Goal: Task Accomplishment & Management: Use online tool/utility

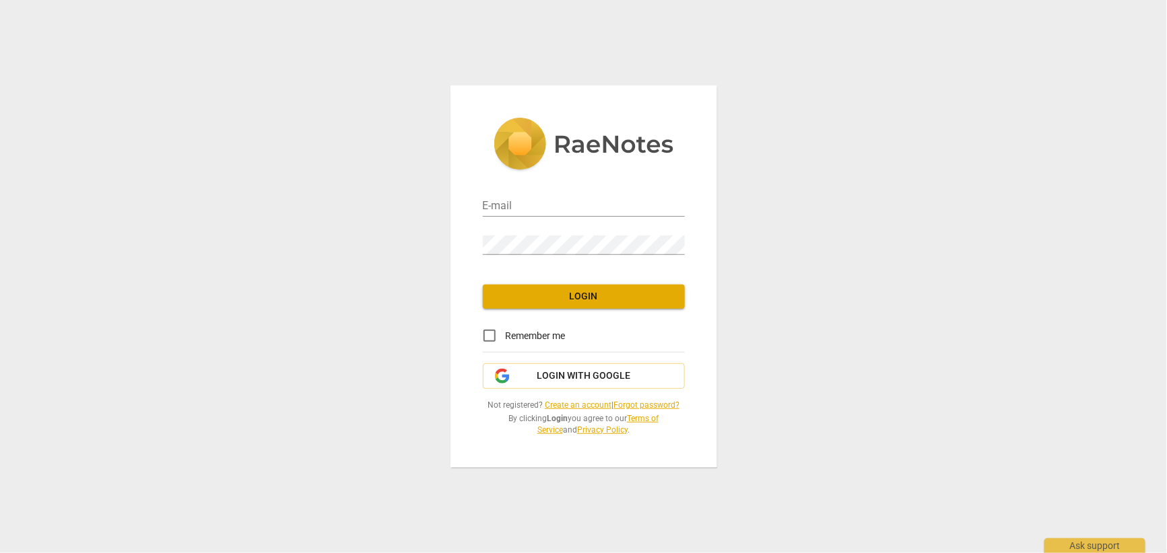
type input "shiny@shinyunsal.com"
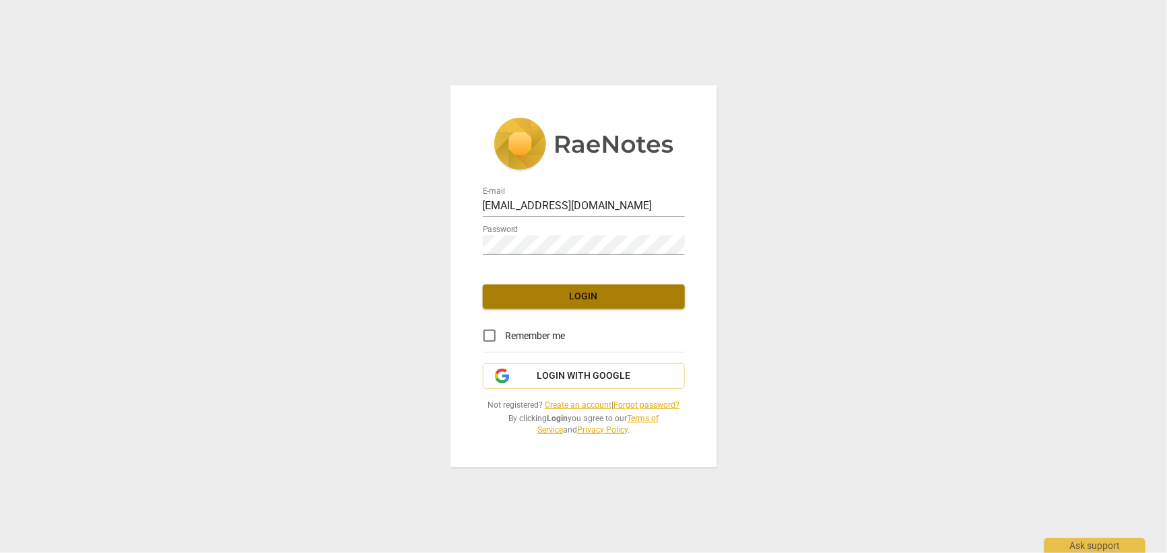
click at [572, 300] on span "Login" at bounding box center [584, 296] width 180 height 13
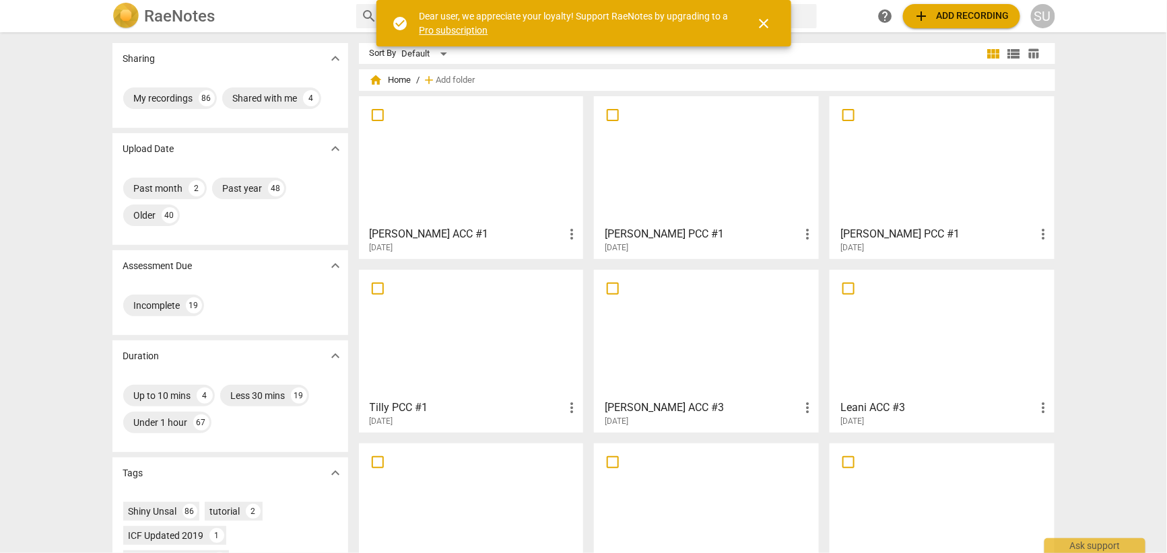
click at [982, 16] on span "add Add recording" at bounding box center [962, 16] width 96 height 16
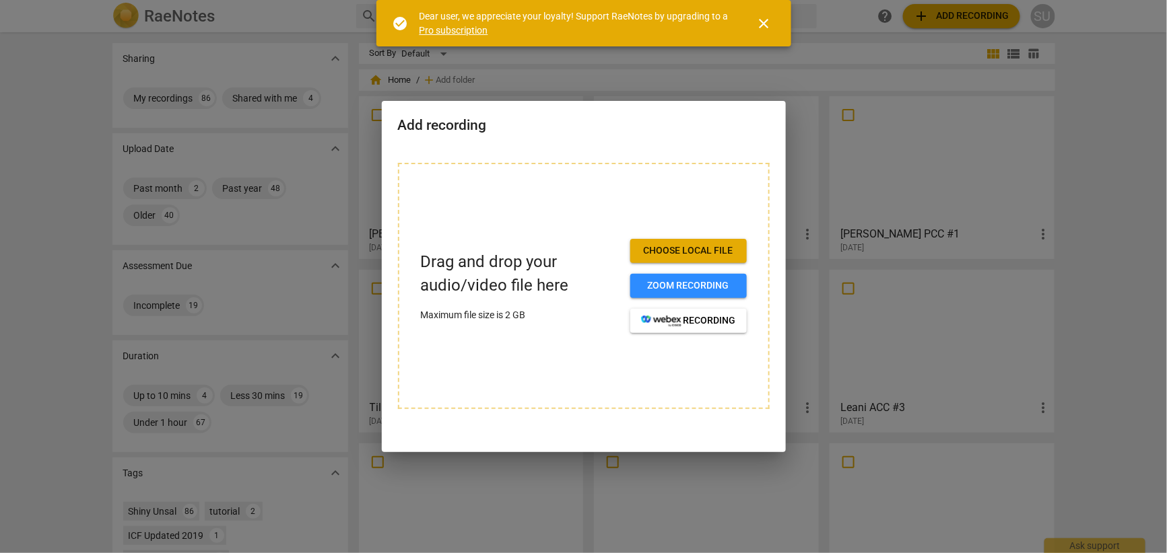
click at [645, 272] on div "Choose local file Zoom recording recording" at bounding box center [688, 286] width 116 height 94
click at [726, 74] on div at bounding box center [583, 276] width 1167 height 553
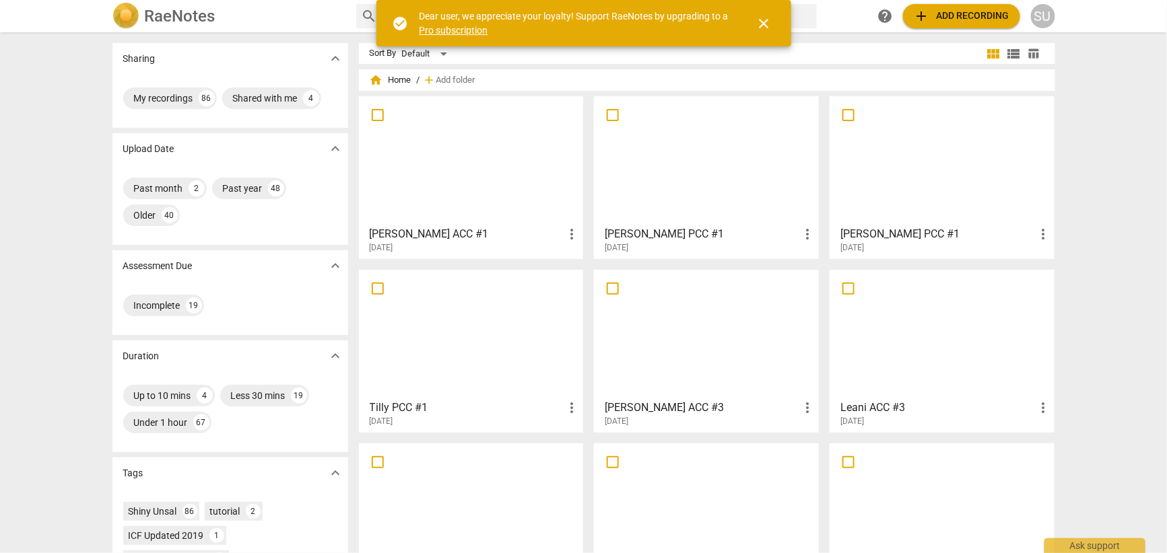
click at [951, 15] on span "add Add recording" at bounding box center [962, 16] width 96 height 16
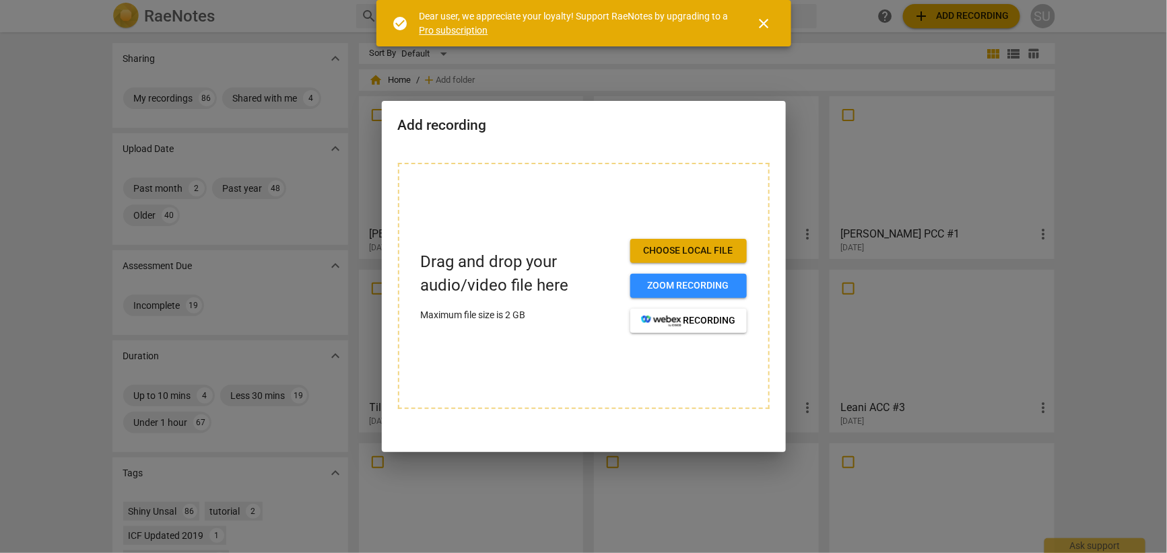
click at [695, 250] on span "Choose local file" at bounding box center [688, 250] width 95 height 13
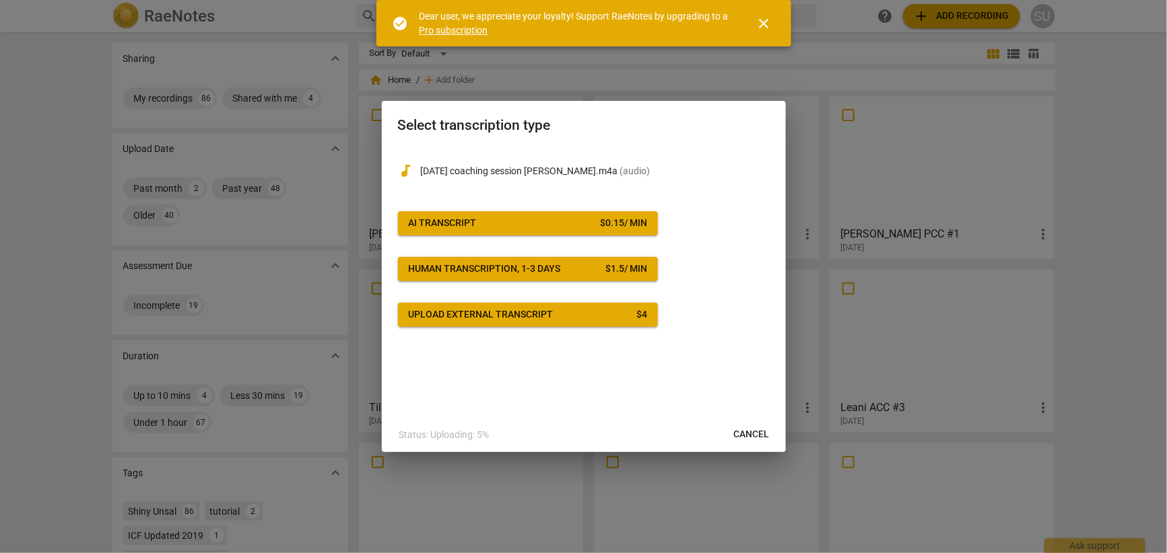
click at [459, 219] on div "AI Transcript" at bounding box center [443, 223] width 68 height 13
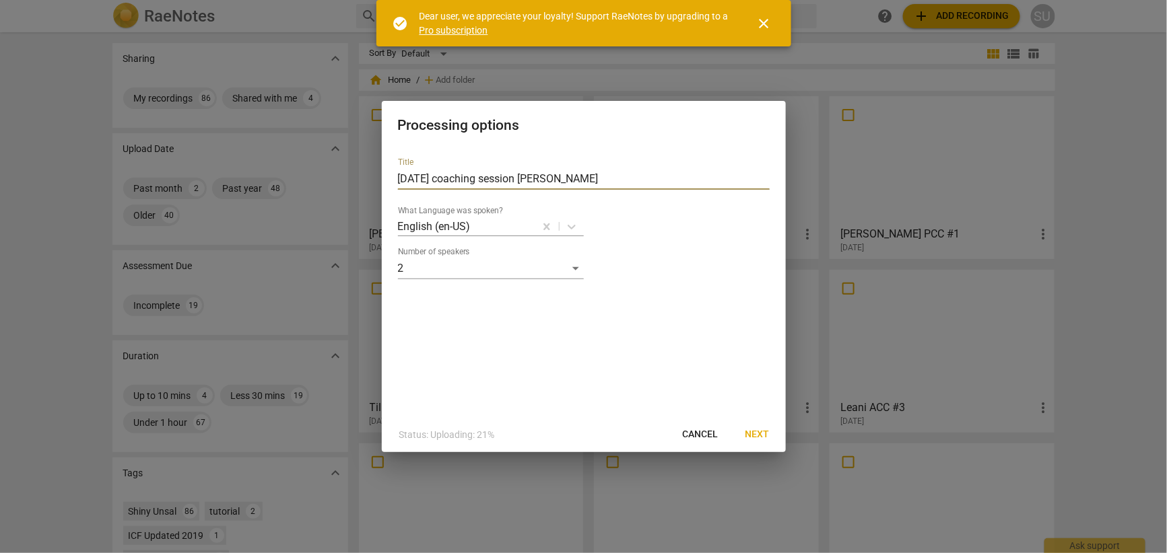
drag, startPoint x: 578, startPoint y: 182, endPoint x: 310, endPoint y: 166, distance: 269.1
click at [310, 166] on div "Processing options Title 27mar25 coaching session sangita What Language was spo…" at bounding box center [583, 276] width 1167 height 553
type input "Dimple PCC"
click at [762, 432] on span "Next" at bounding box center [757, 434] width 24 height 13
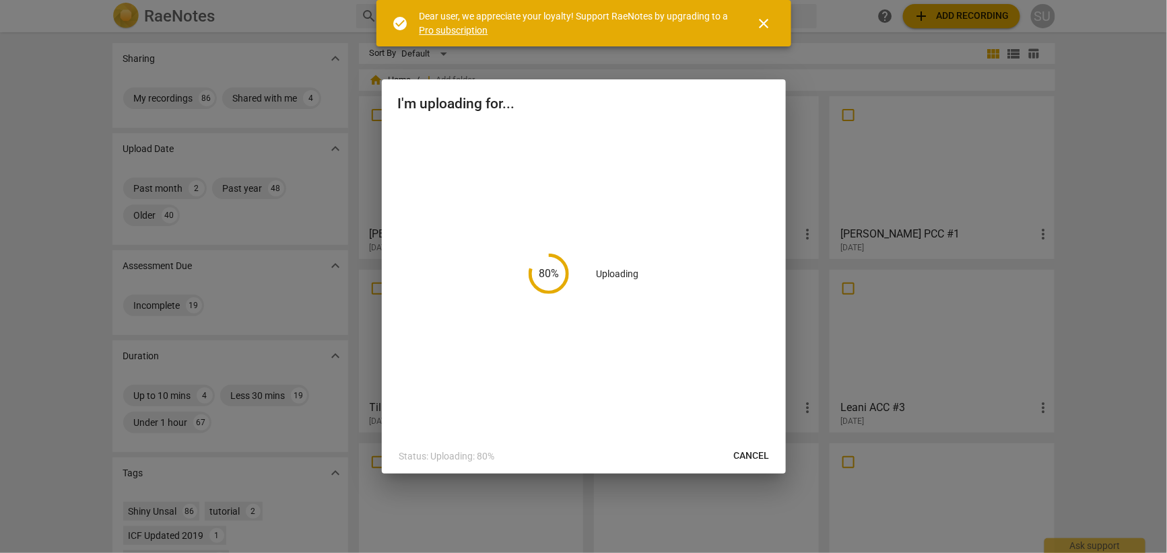
click at [768, 23] on span "close" at bounding box center [764, 23] width 16 height 16
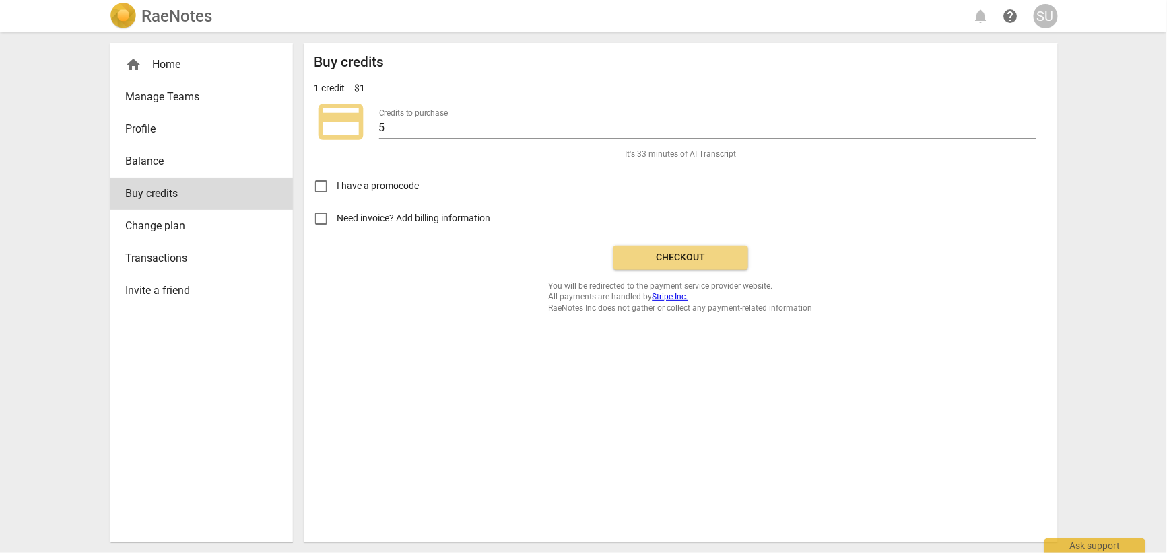
click at [684, 256] on span "Checkout" at bounding box center [680, 257] width 113 height 13
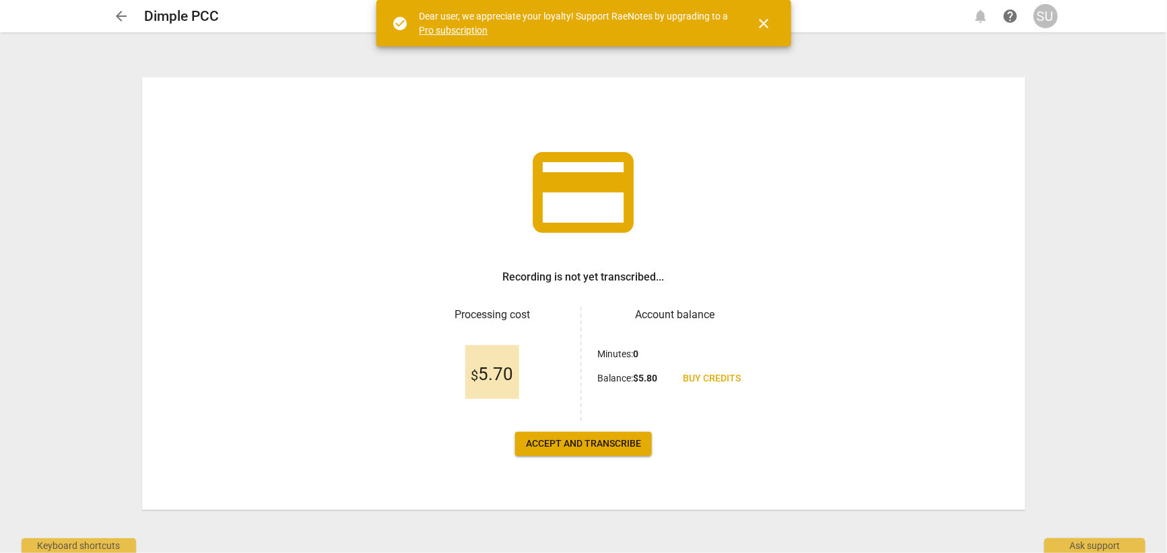
click at [572, 444] on span "Accept and transcribe" at bounding box center [583, 444] width 115 height 13
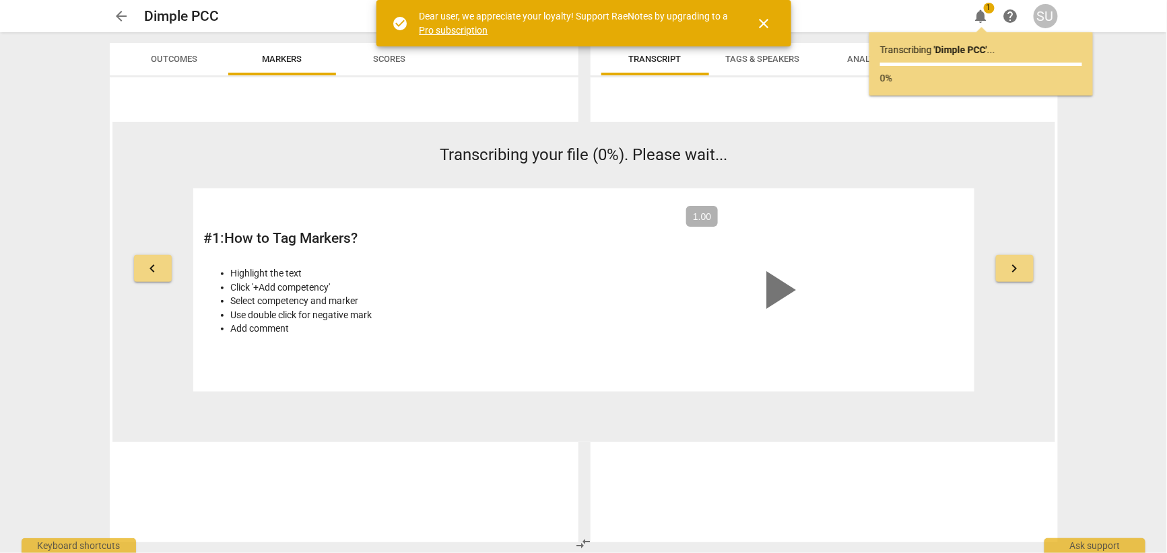
click at [761, 19] on span "close" at bounding box center [764, 23] width 16 height 16
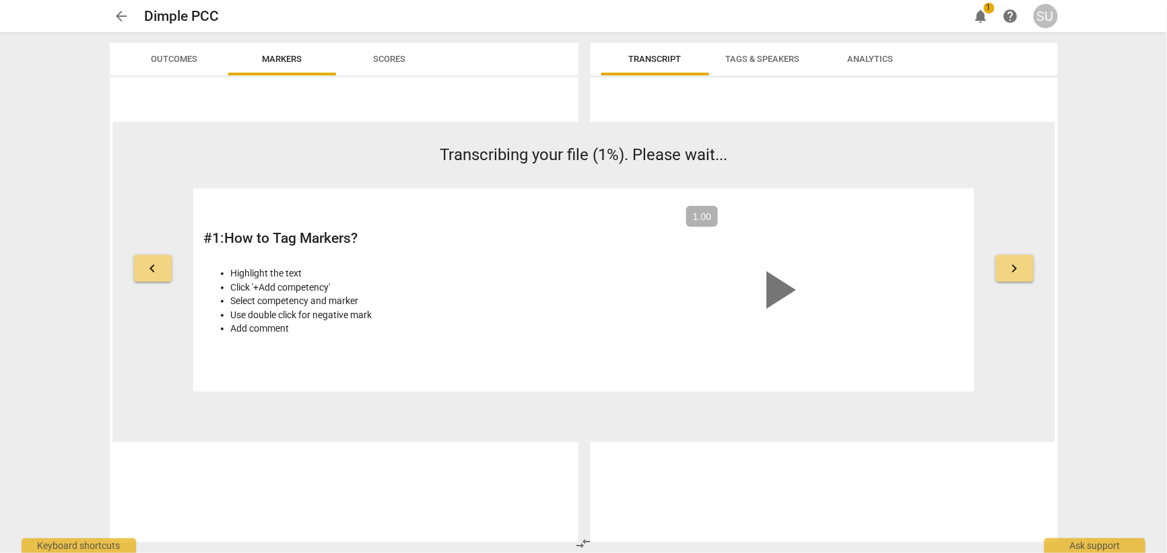
click at [979, 16] on span "notifications" at bounding box center [981, 16] width 16 height 16
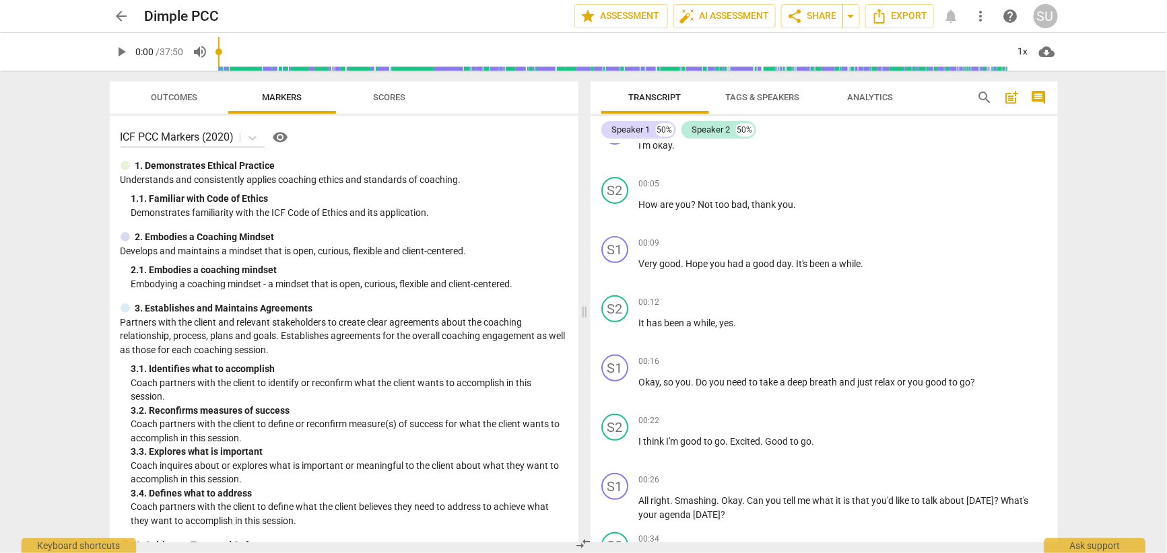
scroll to position [175, 0]
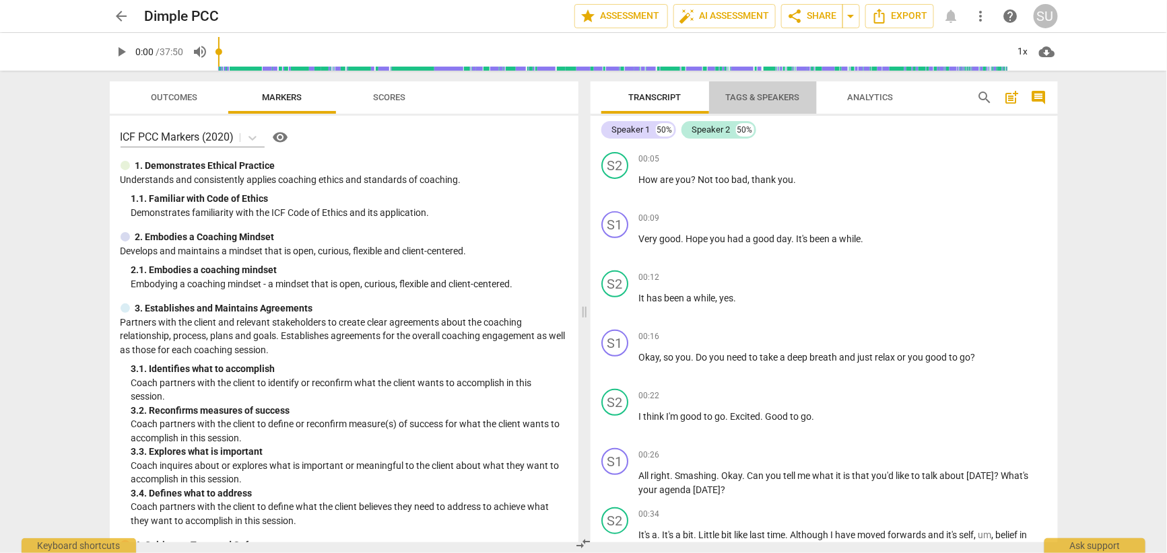
click at [735, 98] on span "Tags & Speakers" at bounding box center [763, 97] width 74 height 10
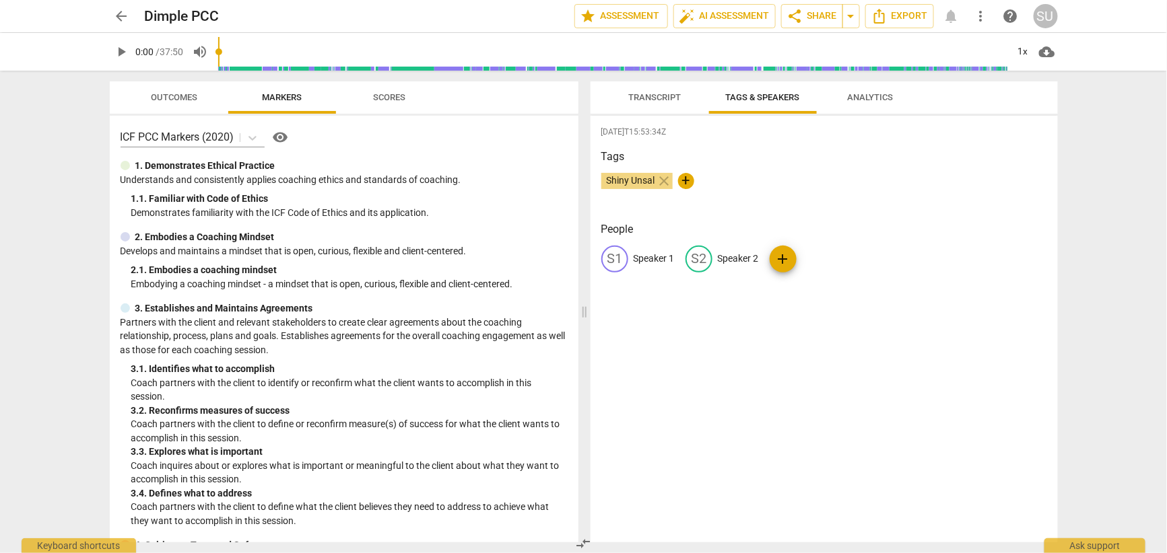
click at [647, 259] on p "Speaker 1" at bounding box center [654, 259] width 41 height 14
type input "Coach"
click at [811, 259] on p "Speaker 2" at bounding box center [825, 259] width 41 height 14
type input "Client"
click at [864, 162] on h3 "Tags" at bounding box center [824, 157] width 446 height 16
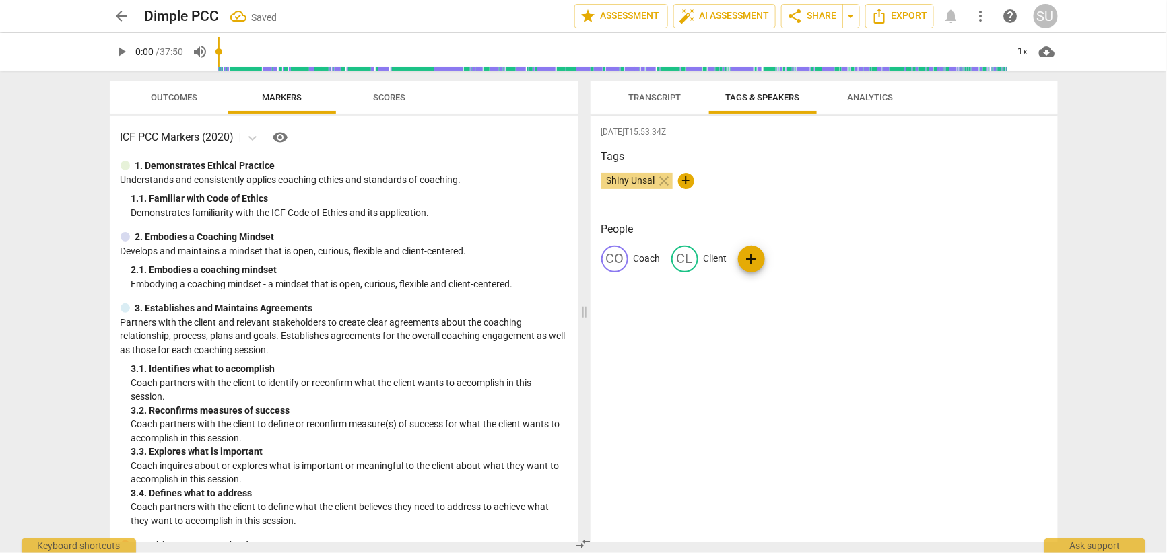
click at [646, 96] on span "Transcript" at bounding box center [655, 97] width 53 height 10
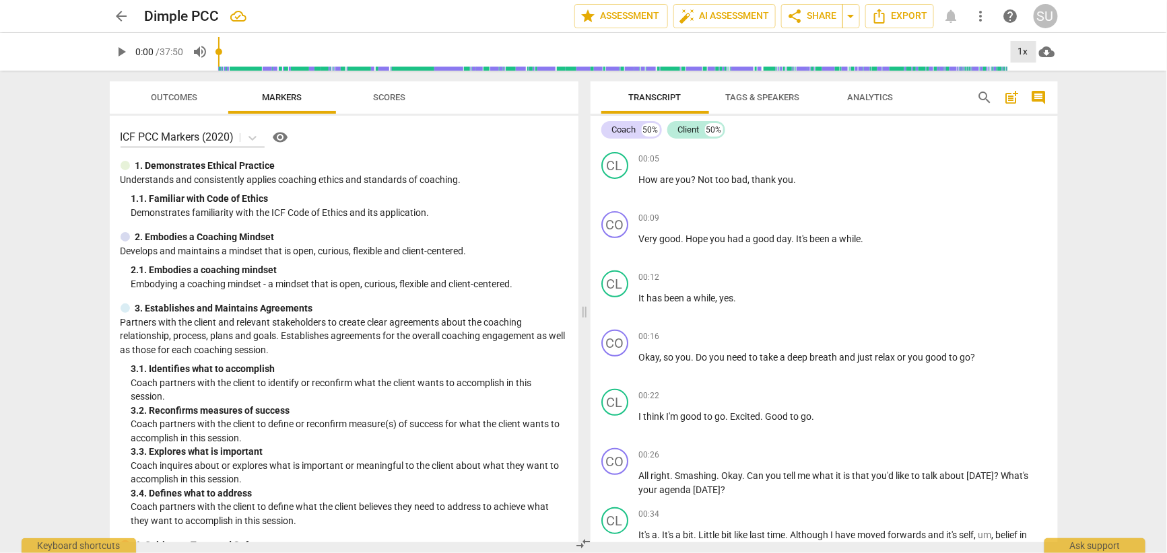
click at [1027, 50] on div "1x" at bounding box center [1024, 52] width 26 height 22
click at [1025, 157] on li "2x" at bounding box center [1033, 156] width 45 height 26
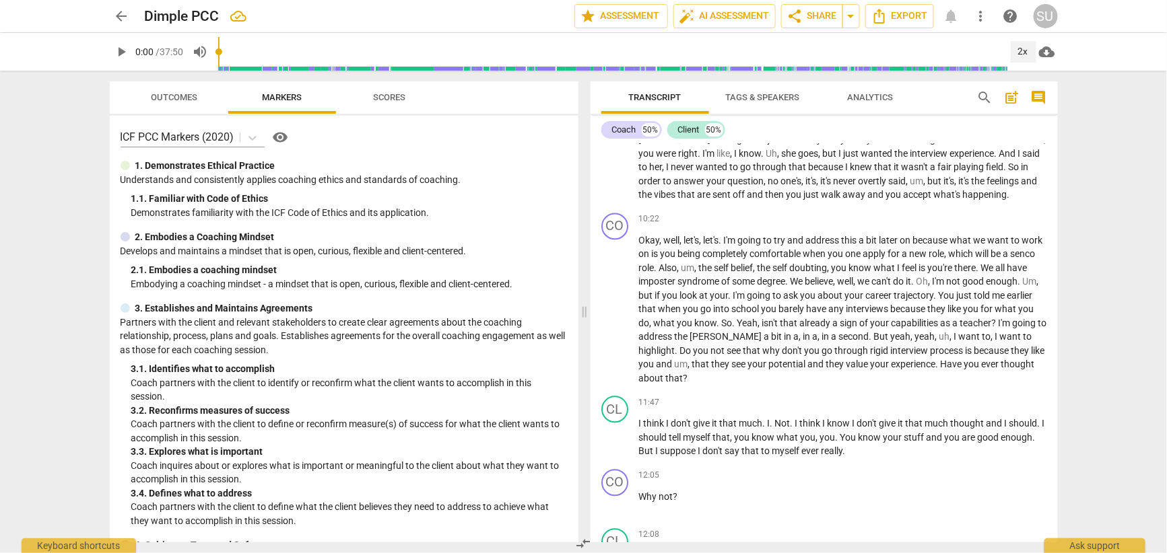
scroll to position [3043, 0]
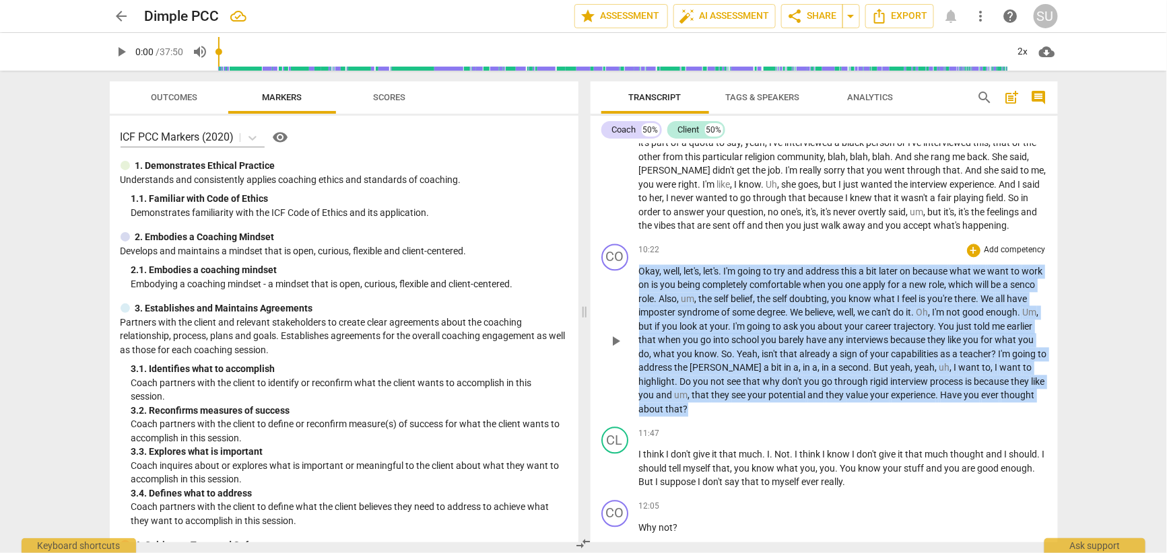
drag, startPoint x: 764, startPoint y: 409, endPoint x: 630, endPoint y: 274, distance: 190.4
click at [630, 274] on div "CO play_arrow pause 10:22 + Add competency keyboard_arrow_right Okay , well , l…" at bounding box center [823, 331] width 467 height 184
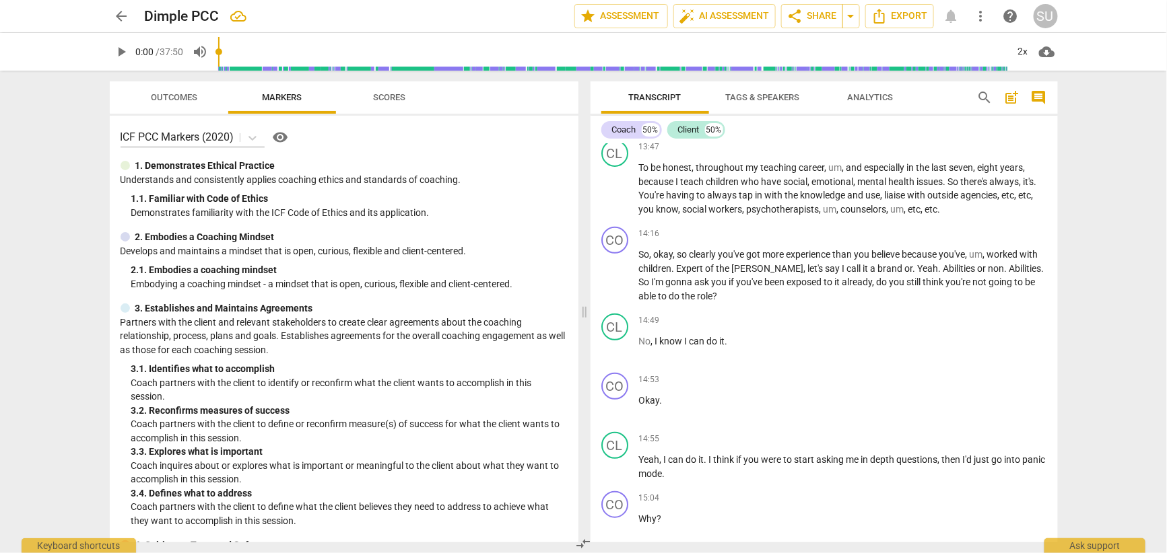
scroll to position [4106, 0]
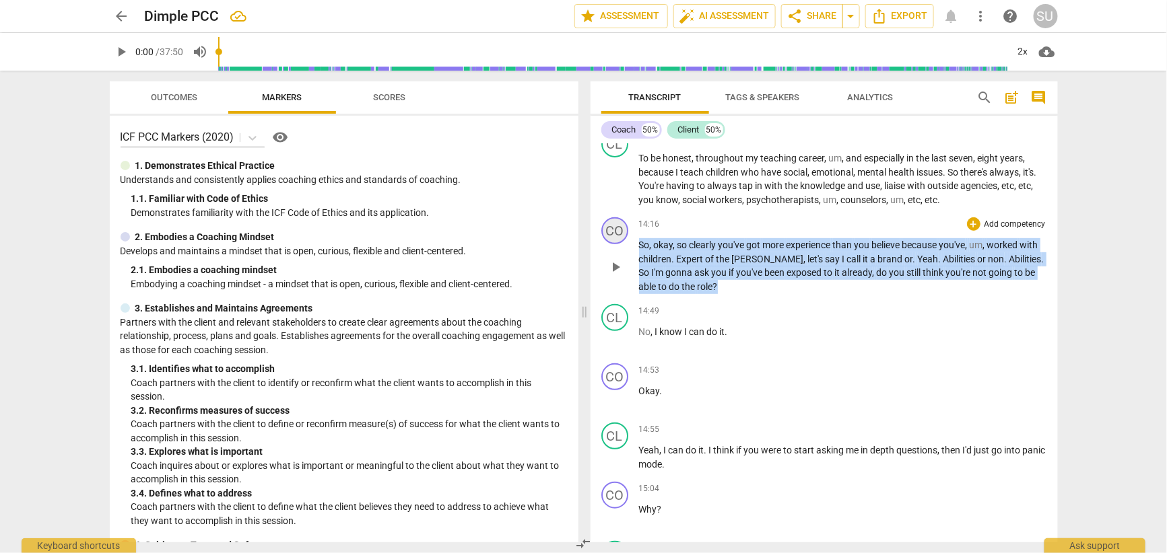
drag, startPoint x: 733, startPoint y: 291, endPoint x: 624, endPoint y: 224, distance: 127.3
click at [624, 224] on div "CO play_arrow pause 14:16 + Add competency keyboard_arrow_right So , okay , so …" at bounding box center [823, 255] width 467 height 87
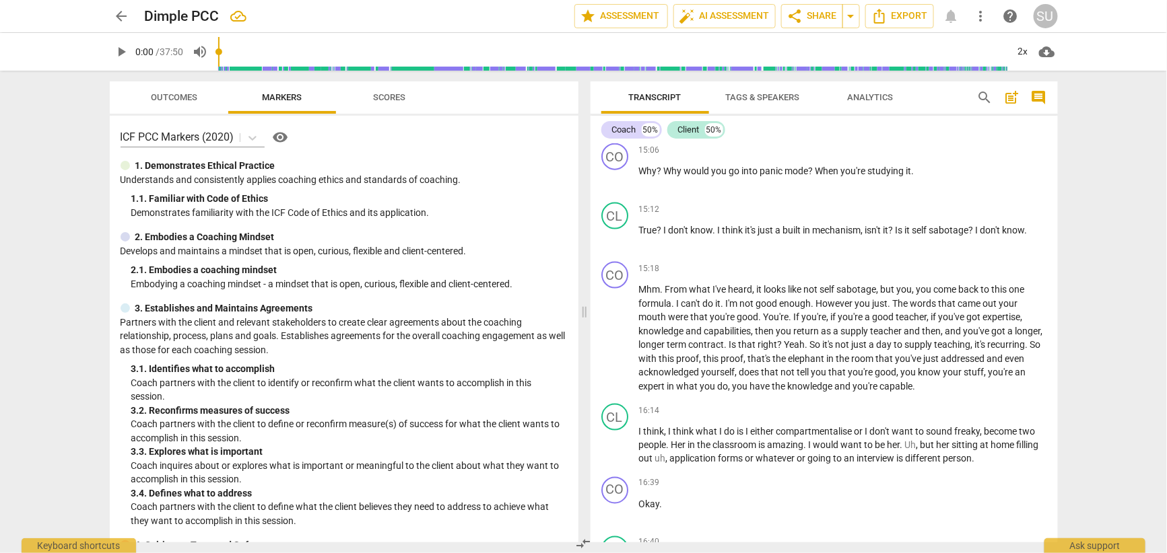
scroll to position [4565, 0]
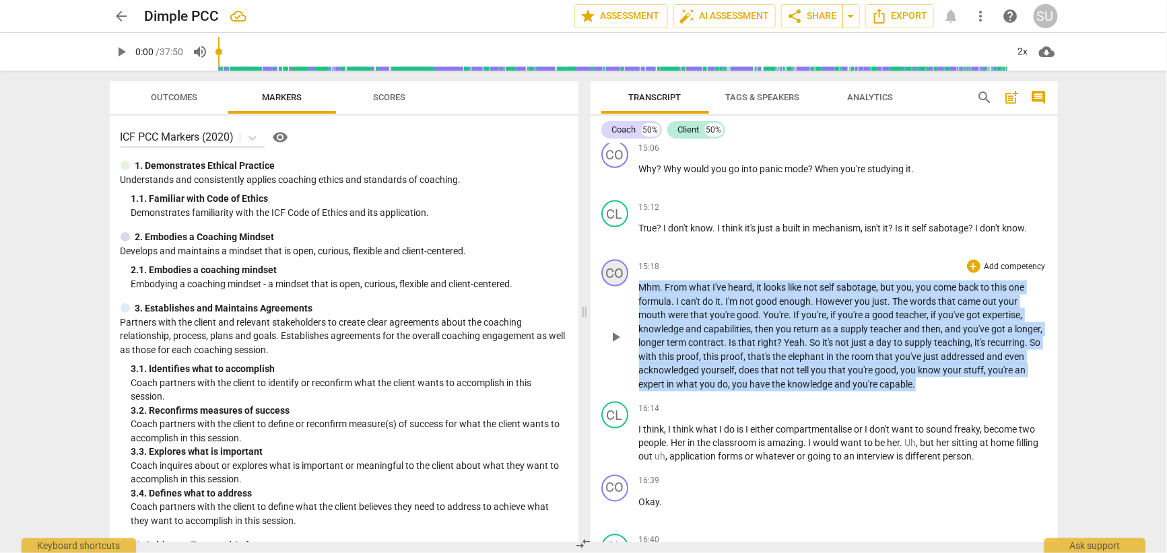
drag, startPoint x: 984, startPoint y: 383, endPoint x: 608, endPoint y: 283, distance: 389.3
click at [608, 283] on div "CO play_arrow pause 15:18 + Add competency keyboard_arrow_right Mhm . From what…" at bounding box center [823, 326] width 467 height 142
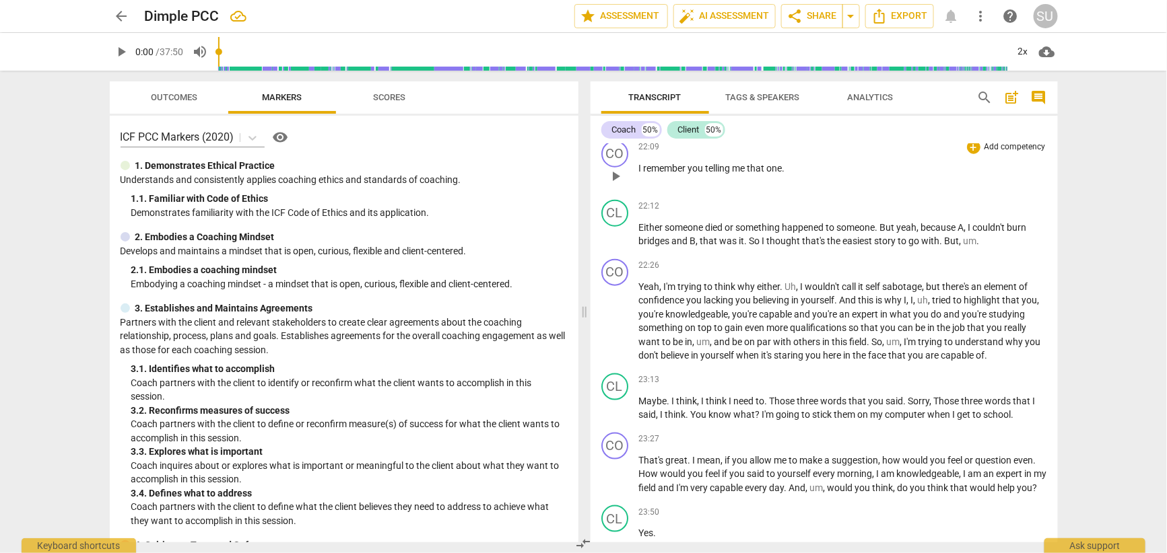
scroll to position [6414, 0]
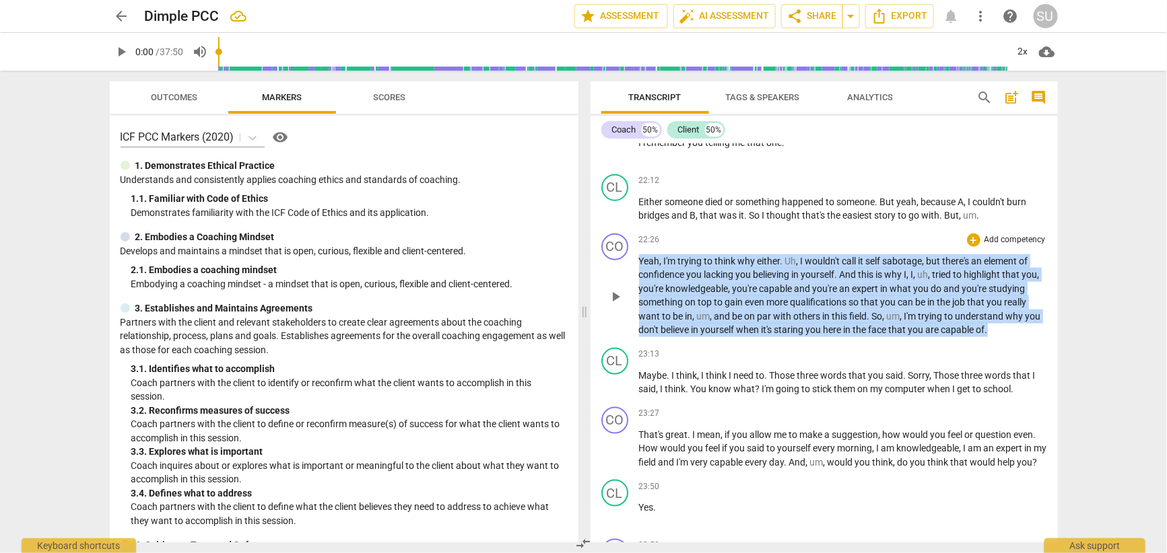
drag, startPoint x: 997, startPoint y: 347, endPoint x: 596, endPoint y: 273, distance: 407.9
click at [597, 273] on div "CO play_arrow pause 22:26 + Add competency keyboard_arrow_right Yeah , I'm tryi…" at bounding box center [823, 285] width 467 height 114
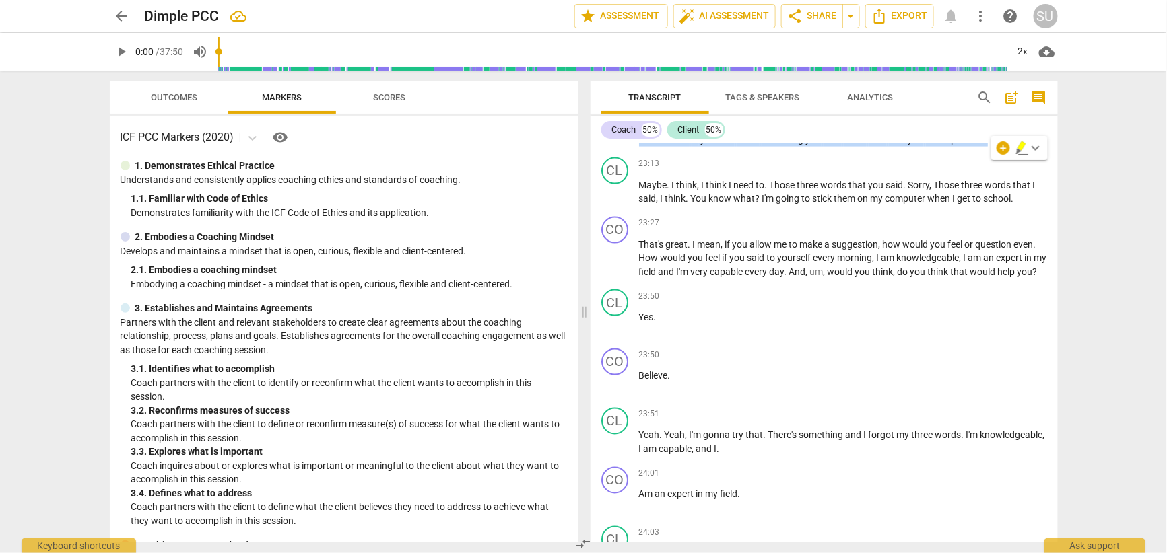
scroll to position [6623, 0]
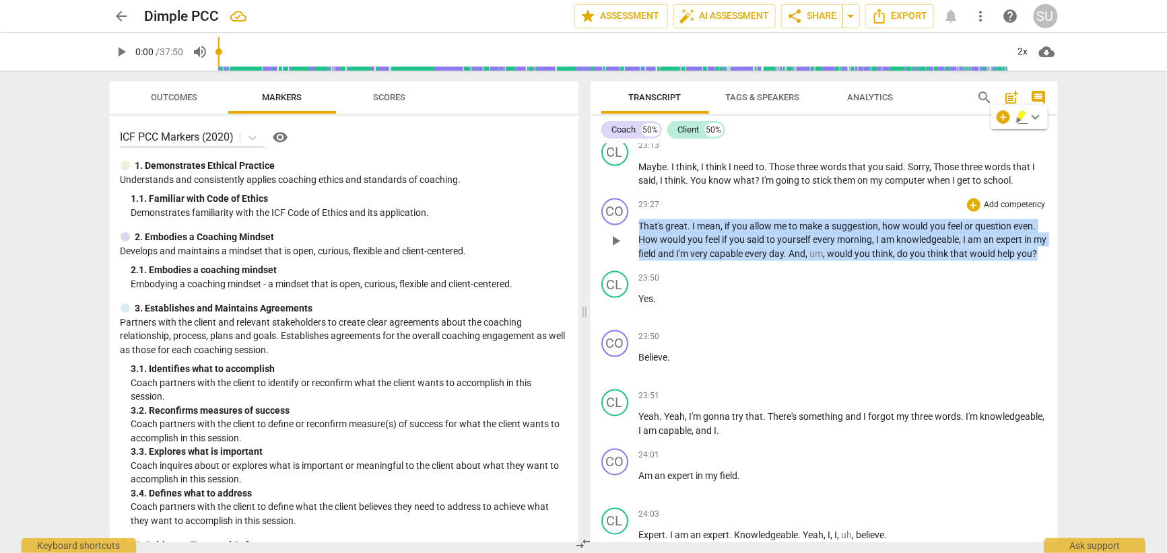
drag, startPoint x: 664, startPoint y: 283, endPoint x: 631, endPoint y: 236, distance: 57.5
click at [631, 236] on div "CO play_arrow pause 23:27 + Add competency keyboard_arrow_right That's great . …" at bounding box center [823, 229] width 467 height 73
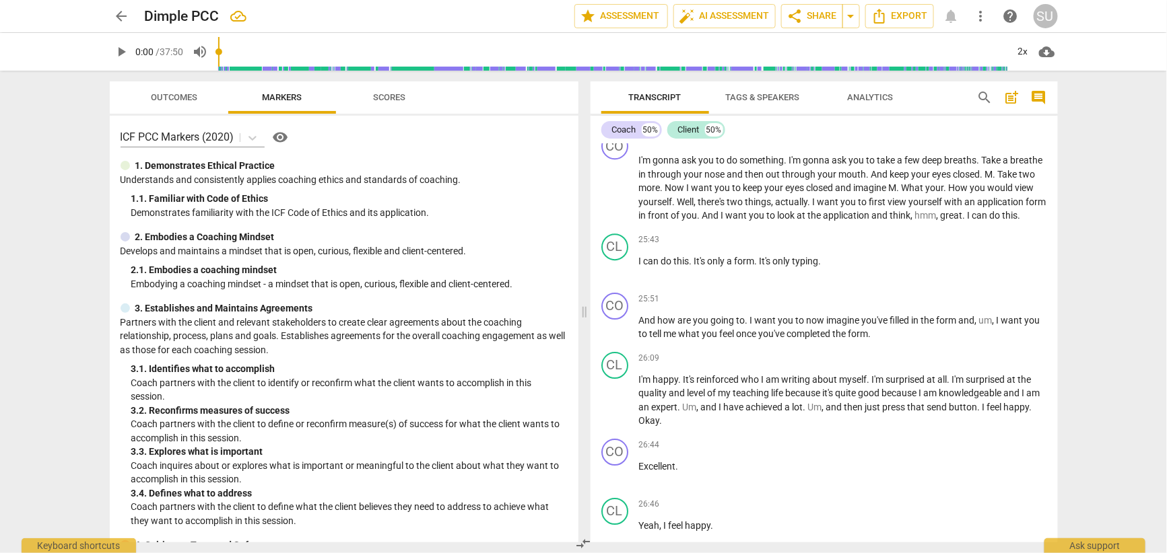
scroll to position [7371, 0]
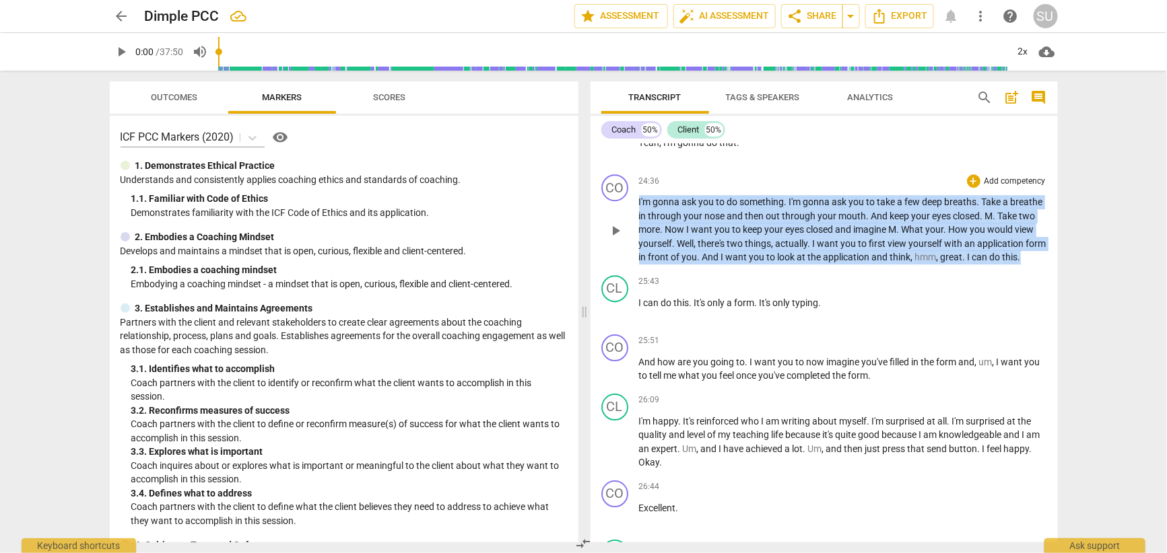
drag, startPoint x: 710, startPoint y: 297, endPoint x: 610, endPoint y: 231, distance: 120.1
click at [610, 231] on div "CO play_arrow pause 24:36 + Add competency keyboard_arrow_right I'm gonna ask y…" at bounding box center [823, 219] width 467 height 101
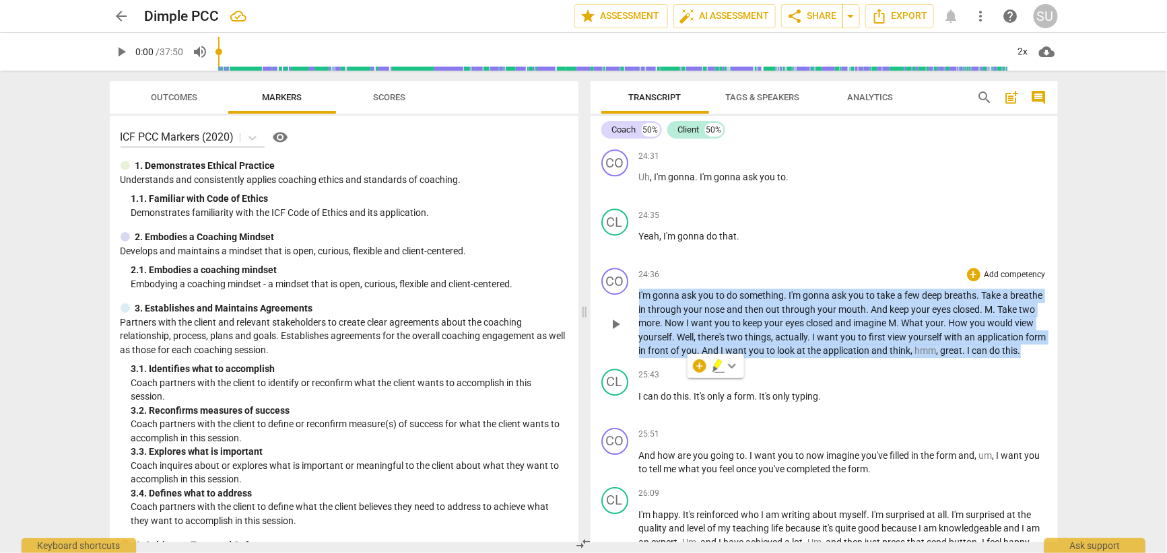
scroll to position [7258, 0]
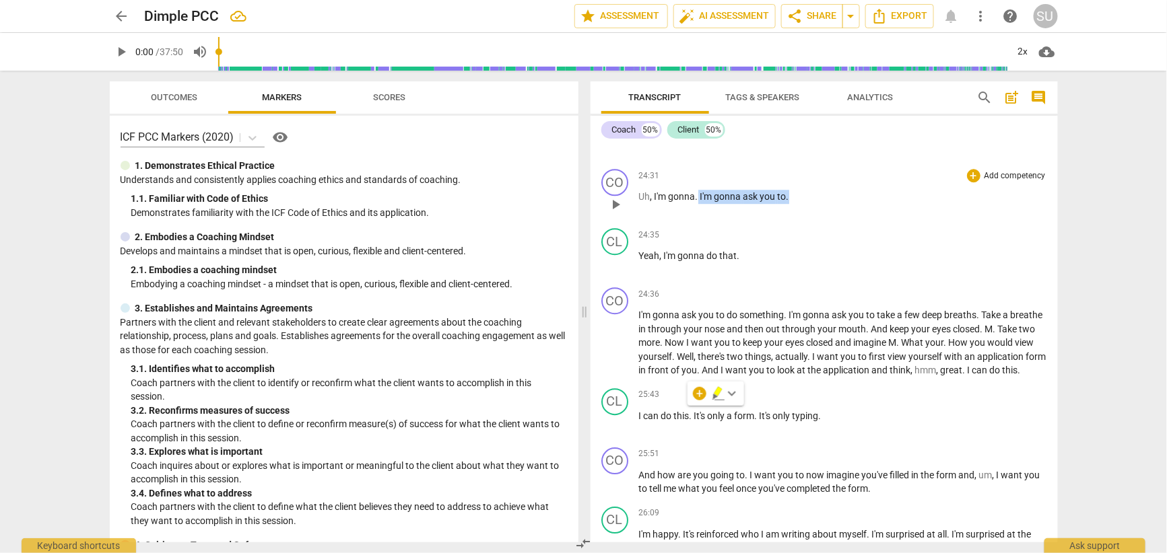
drag, startPoint x: 805, startPoint y: 226, endPoint x: 699, endPoint y: 224, distance: 105.7
click at [698, 204] on p "Uh , I'm gonna . I'm gonna ask you to ." at bounding box center [843, 197] width 408 height 14
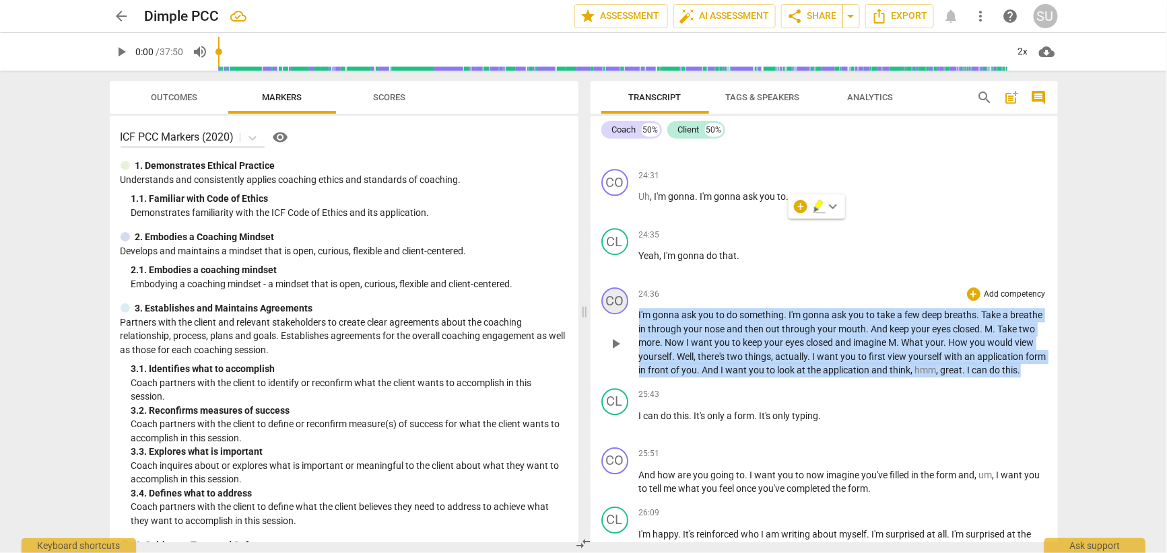
drag, startPoint x: 702, startPoint y: 410, endPoint x: 614, endPoint y: 334, distance: 116.5
click at [614, 334] on div "CO play_arrow pause 24:36 + Add competency keyboard_arrow_right I'm gonna ask y…" at bounding box center [823, 332] width 467 height 101
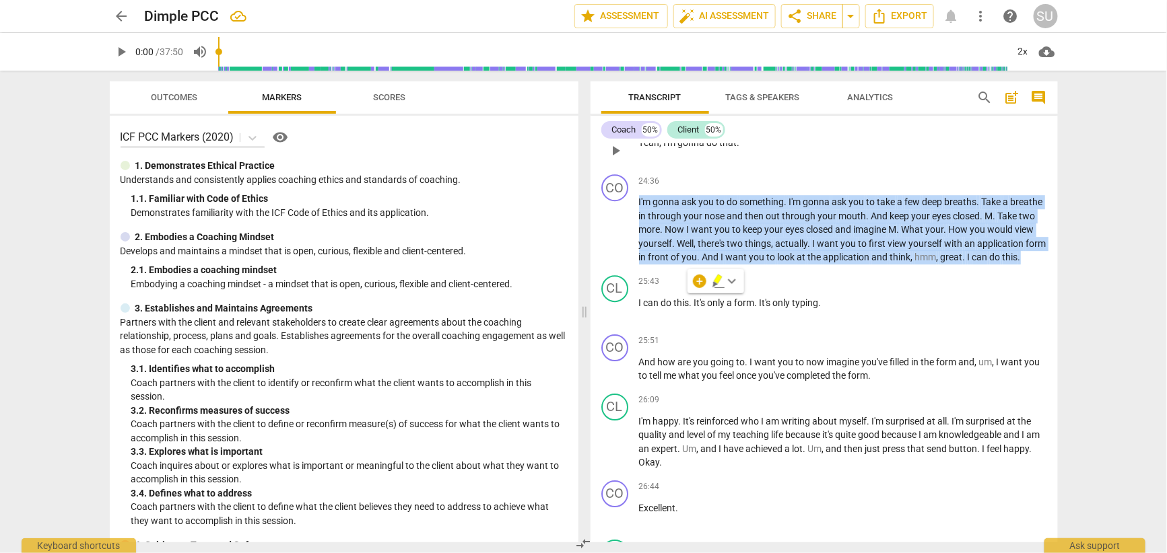
scroll to position [7371, 0]
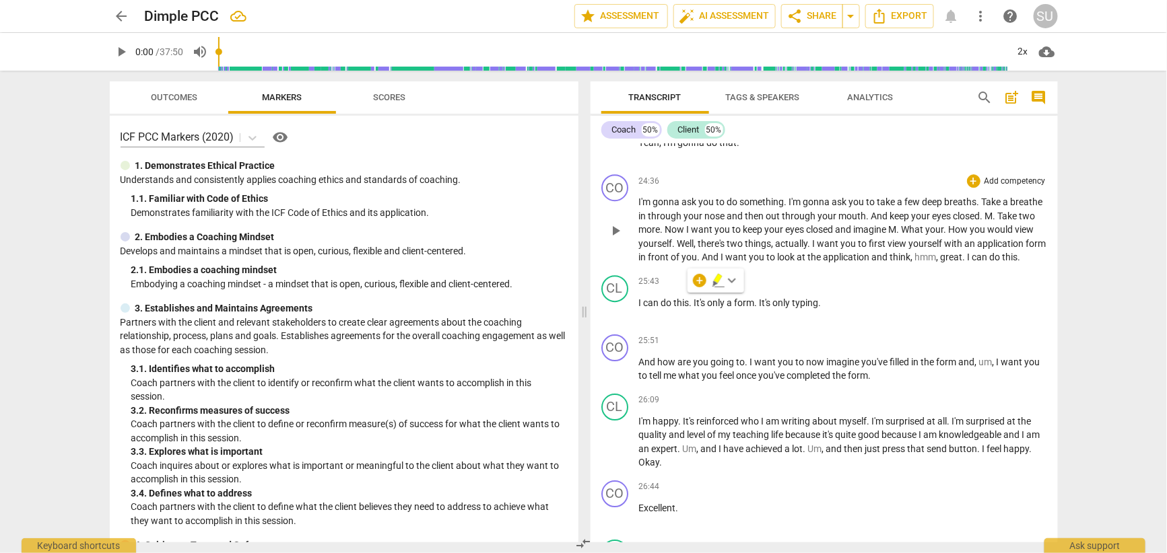
click at [825, 270] on div "CO play_arrow pause 24:36 + Add competency keyboard_arrow_right I'm gonna ask y…" at bounding box center [823, 219] width 467 height 101
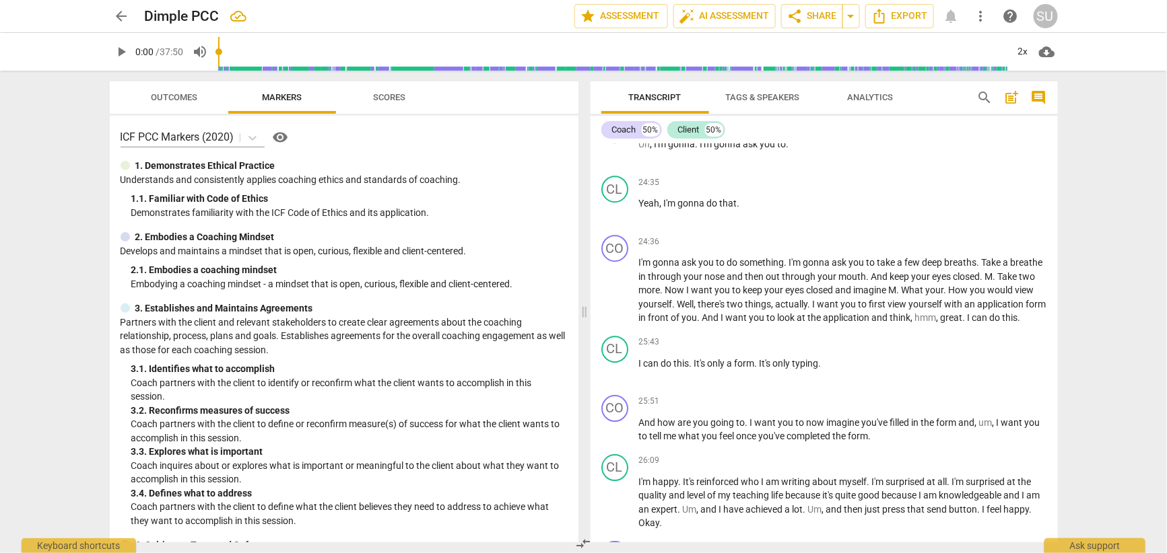
scroll to position [7323, 0]
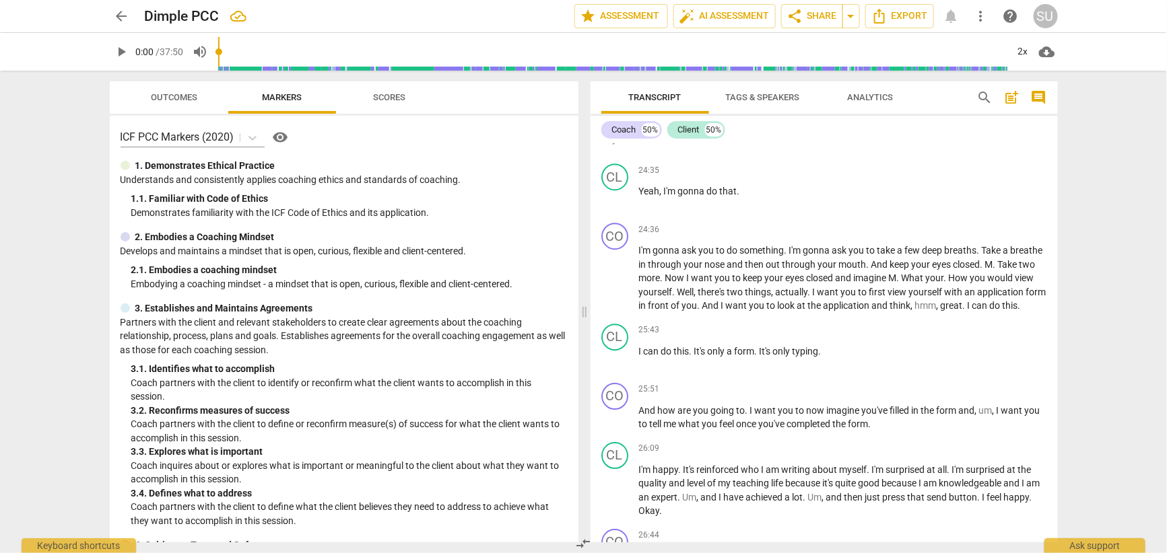
drag, startPoint x: 794, startPoint y: 161, endPoint x: 691, endPoint y: 158, distance: 102.4
click at [691, 139] on p "Uh , I'm gonna . I'm gonna ask you to ." at bounding box center [843, 132] width 408 height 14
drag, startPoint x: 221, startPoint y: 282, endPoint x: 368, endPoint y: 284, distance: 147.5
click at [368, 284] on p "Embodying a coaching mindset - a mindset that is open, curious, flexible and cl…" at bounding box center [349, 284] width 436 height 14
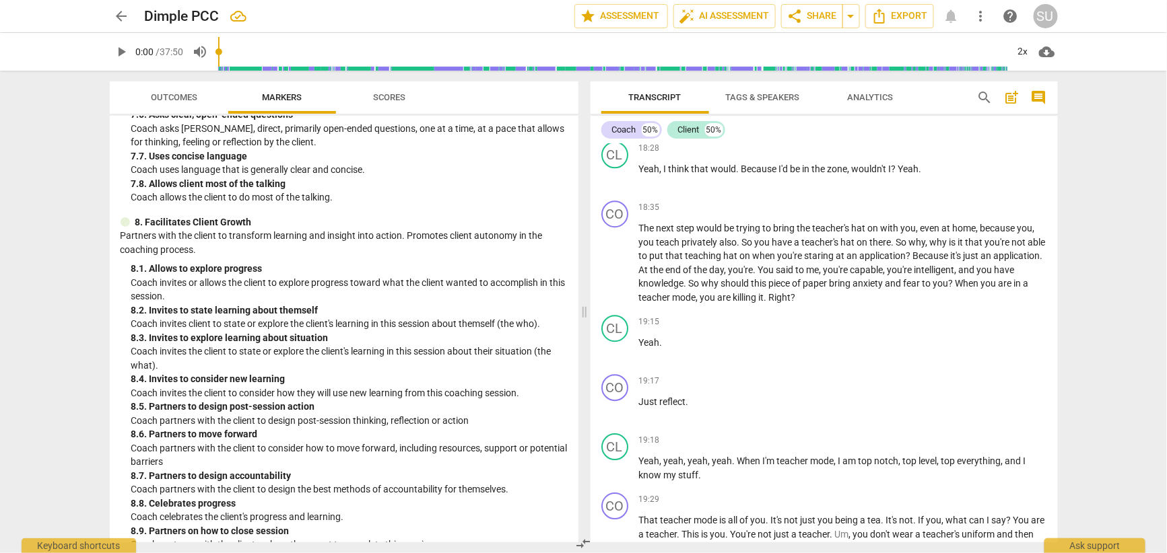
scroll to position [1401, 0]
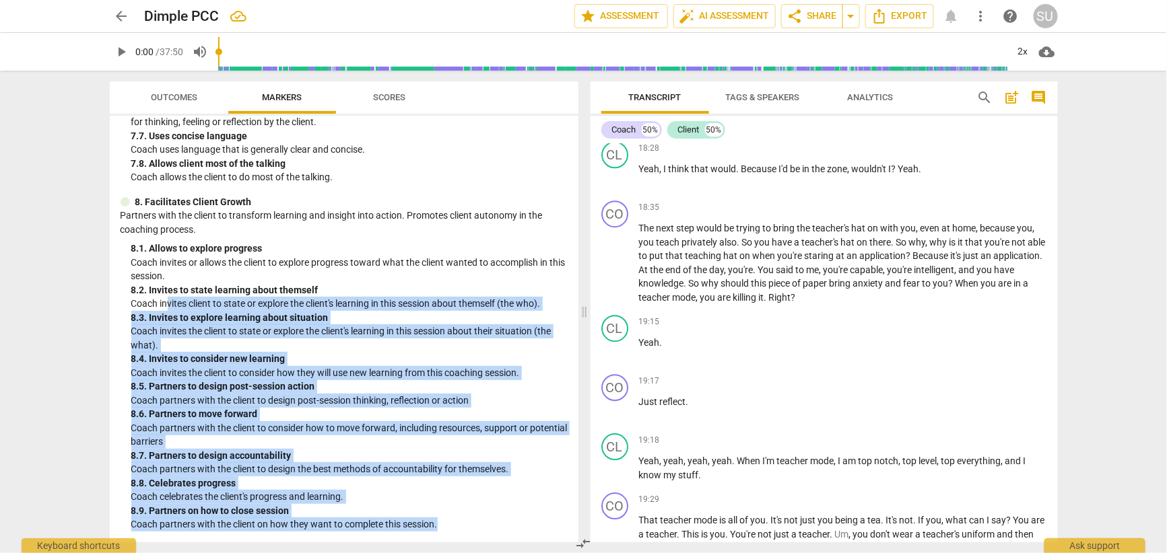
drag, startPoint x: 454, startPoint y: 529, endPoint x: 169, endPoint y: 302, distance: 364.2
click at [169, 302] on div "8. Facilitates Client Growth Partners with the client to transform learning and…" at bounding box center [344, 363] width 447 height 337
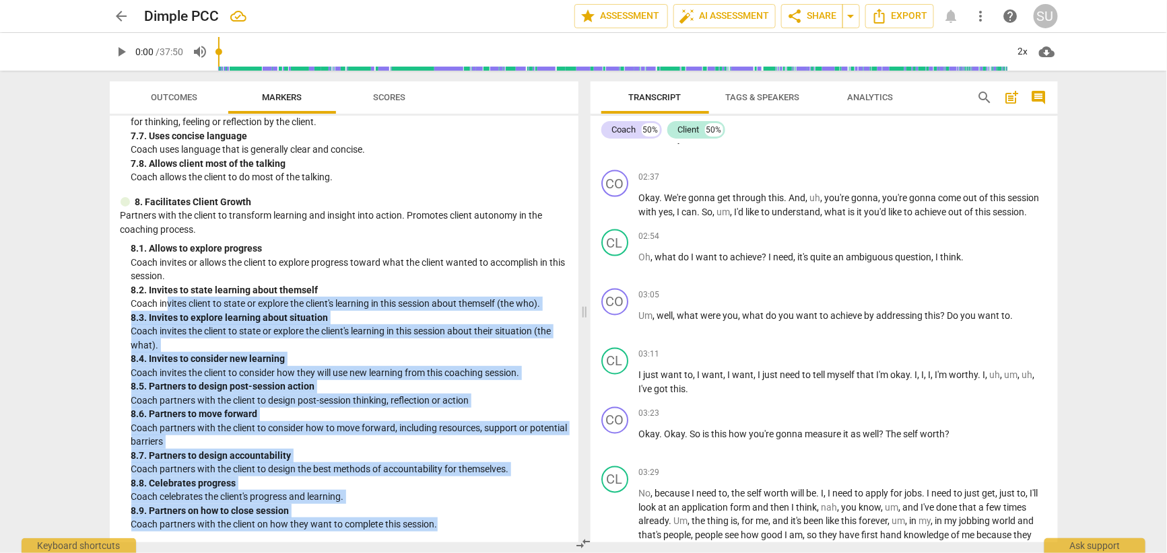
scroll to position [857, 0]
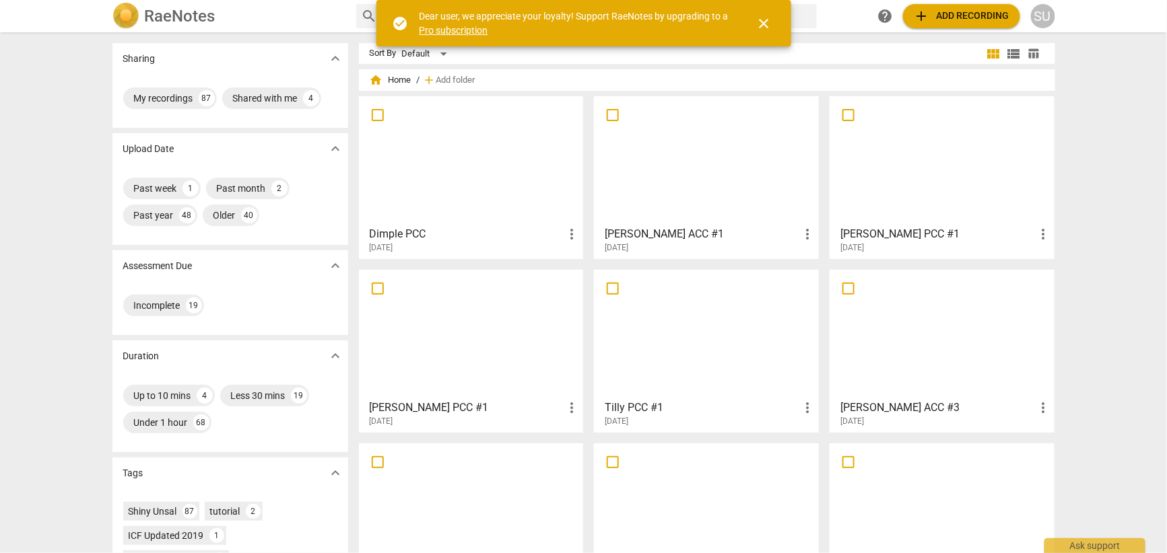
click at [488, 184] on div at bounding box center [471, 160] width 215 height 119
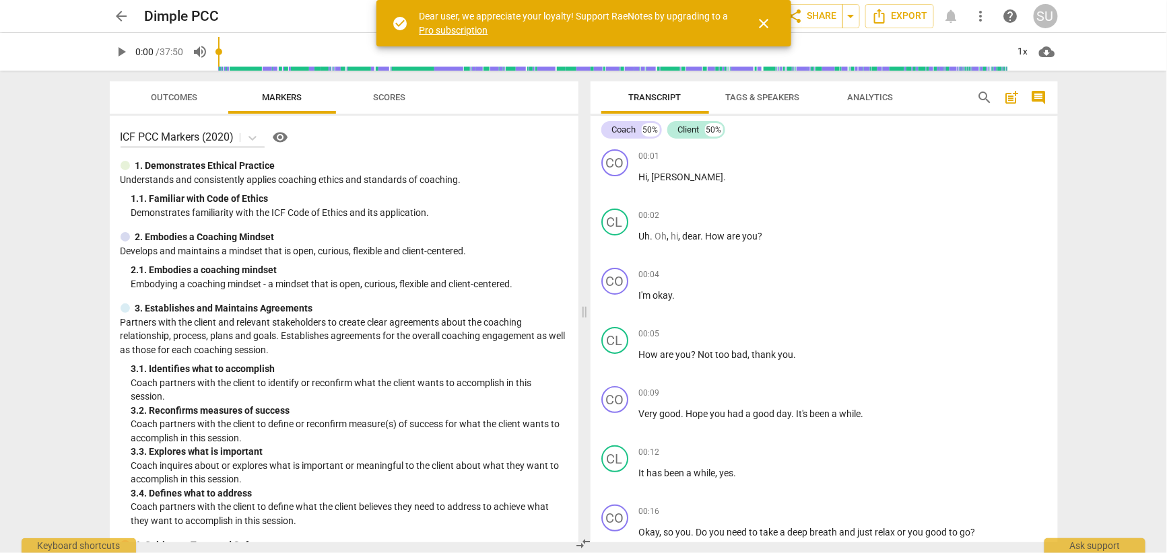
click at [759, 25] on span "close" at bounding box center [764, 23] width 16 height 16
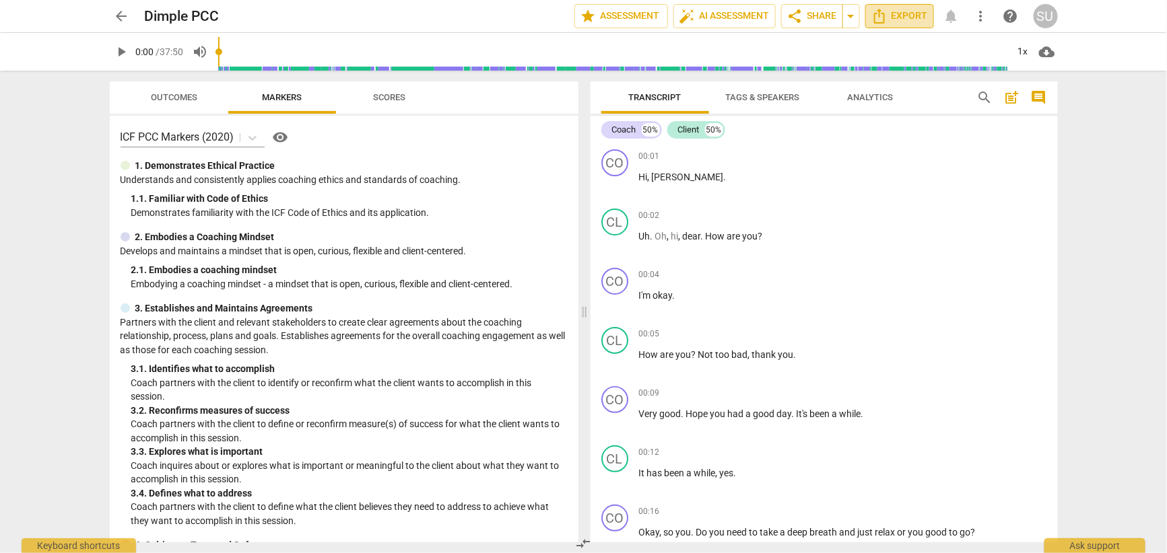
click at [900, 16] on span "Export" at bounding box center [899, 16] width 57 height 16
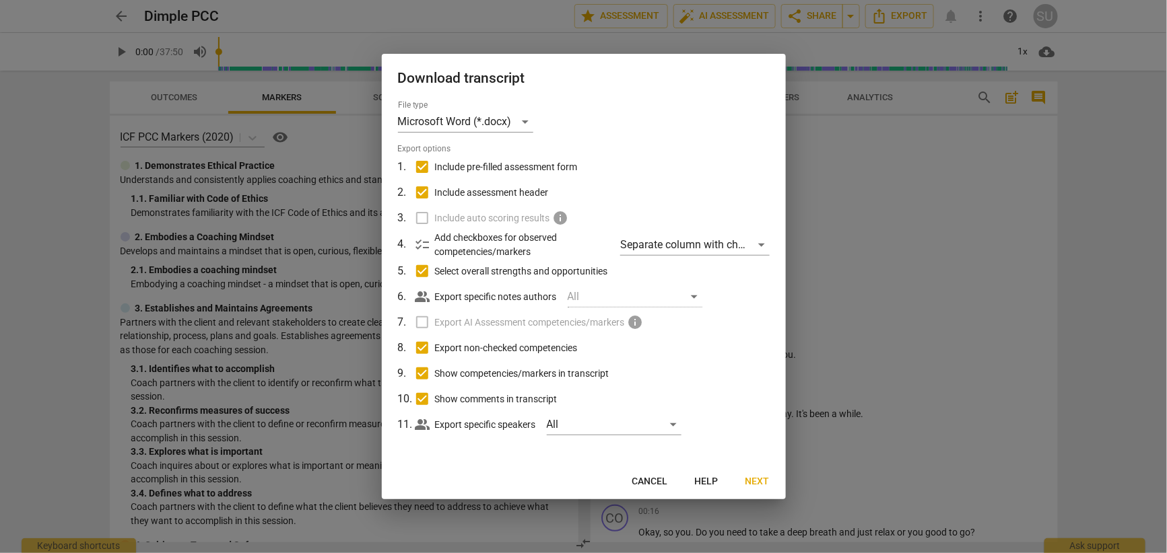
click at [756, 481] on span "Next" at bounding box center [757, 481] width 24 height 13
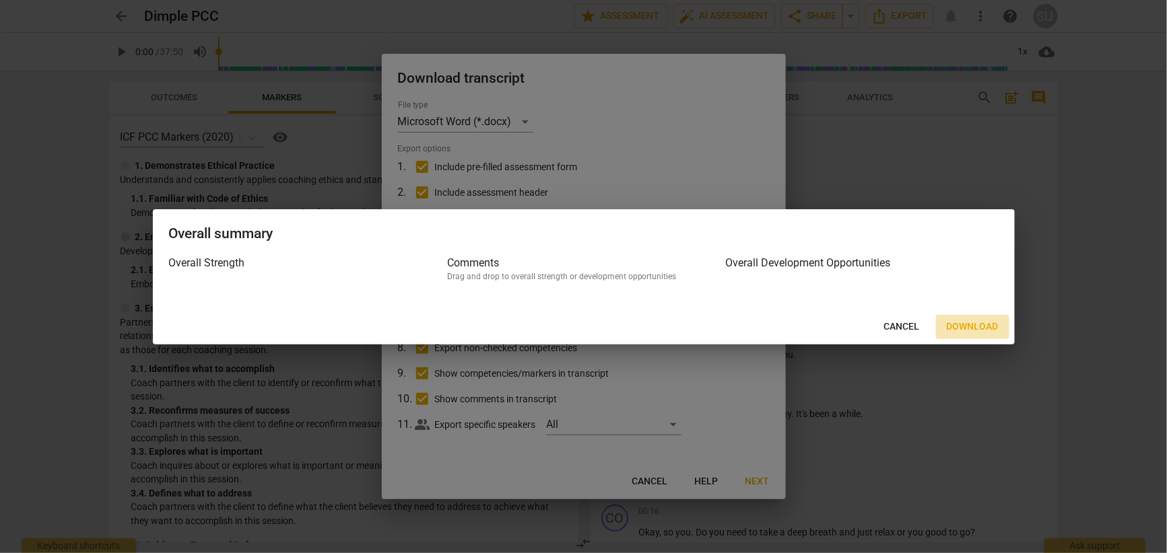
click at [967, 326] on span "Download" at bounding box center [973, 326] width 52 height 13
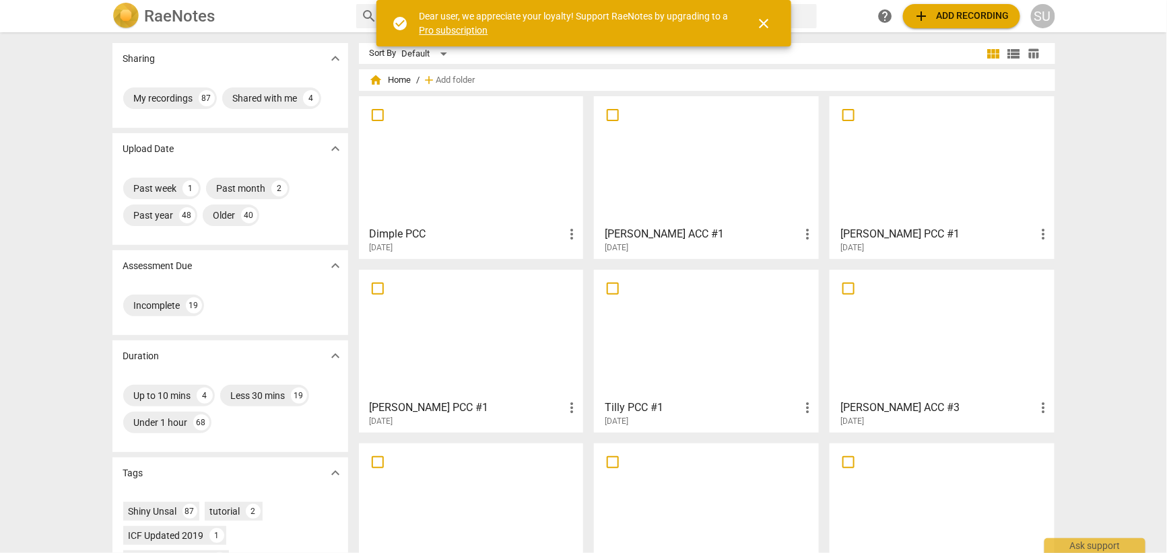
click at [490, 174] on div at bounding box center [471, 160] width 215 height 119
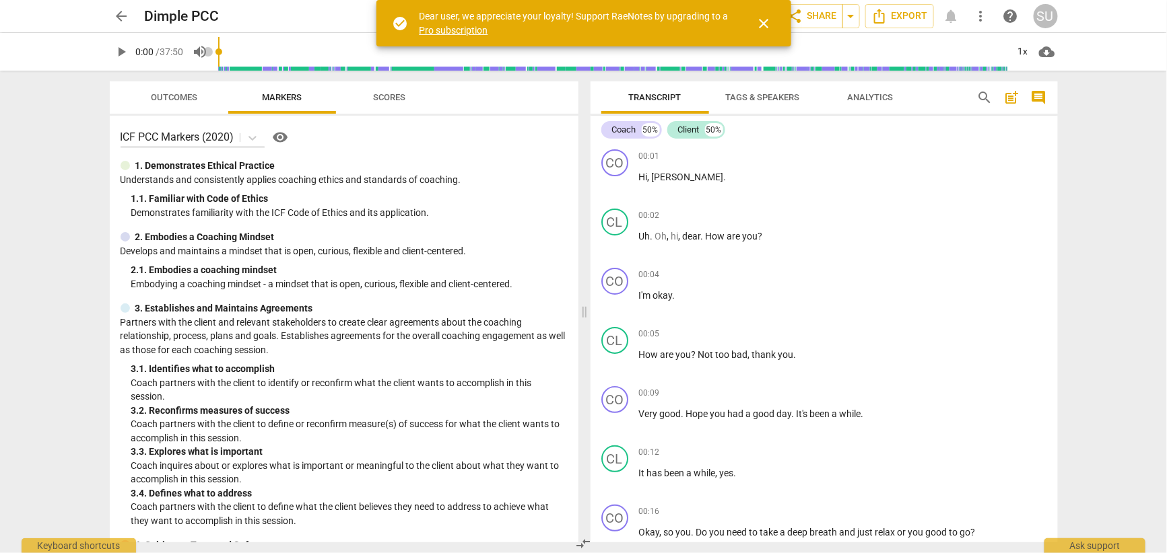
scroll to position [3, 0]
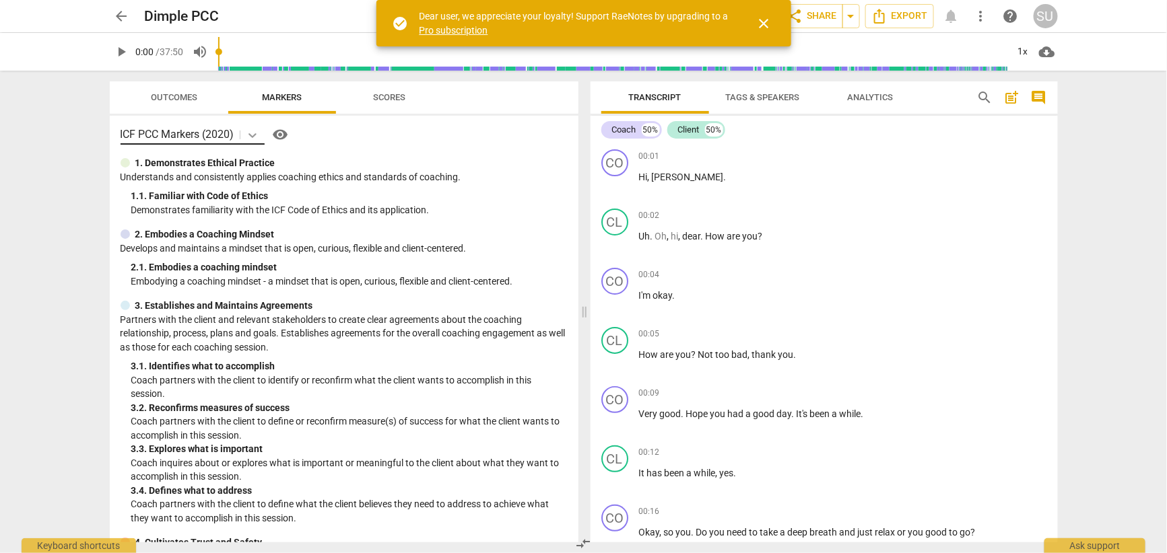
click at [251, 131] on icon at bounding box center [252, 135] width 13 height 13
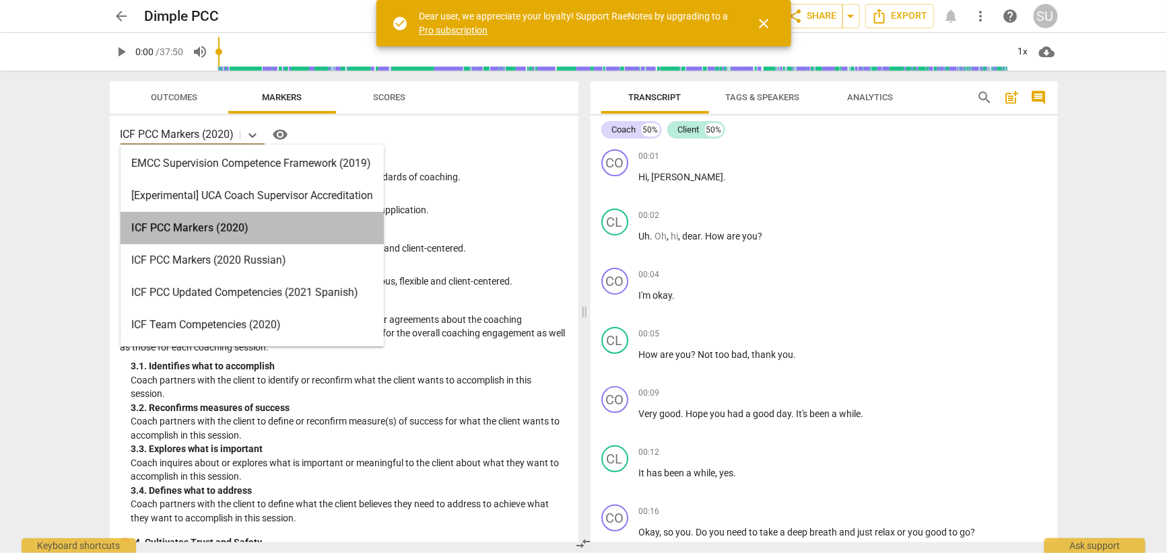
click at [209, 230] on div "ICF PCC Markers (2020)" at bounding box center [252, 228] width 263 height 32
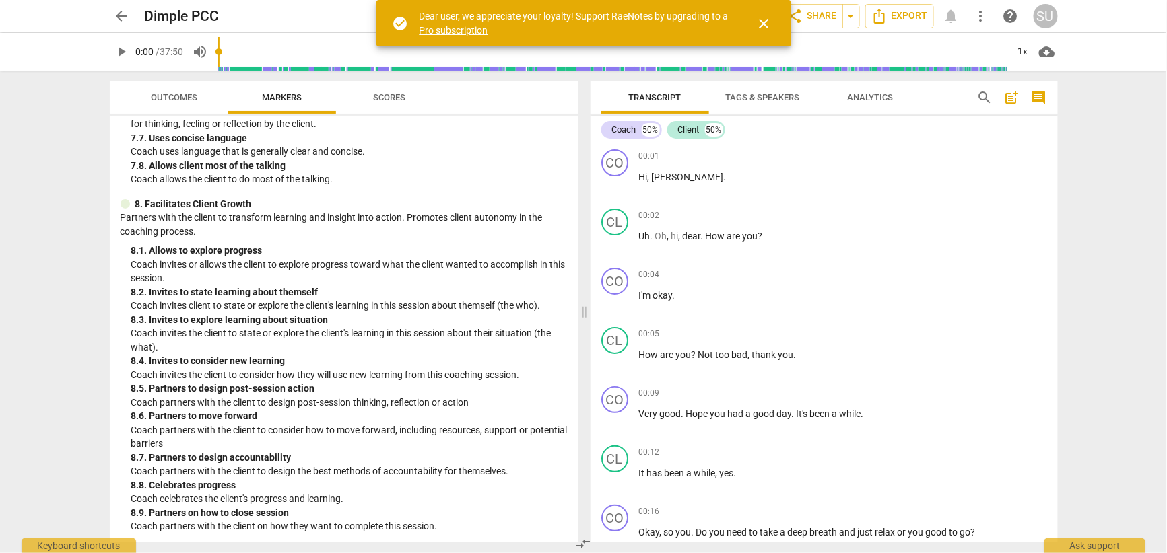
scroll to position [1401, 0]
click at [764, 26] on span "close" at bounding box center [764, 23] width 16 height 16
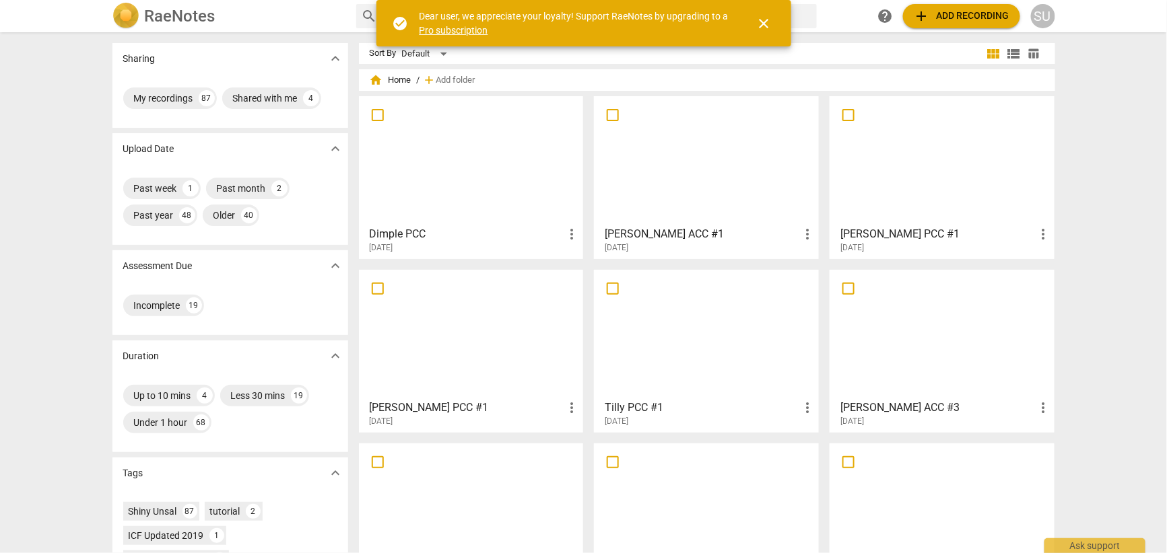
click at [765, 23] on span "close" at bounding box center [764, 23] width 16 height 16
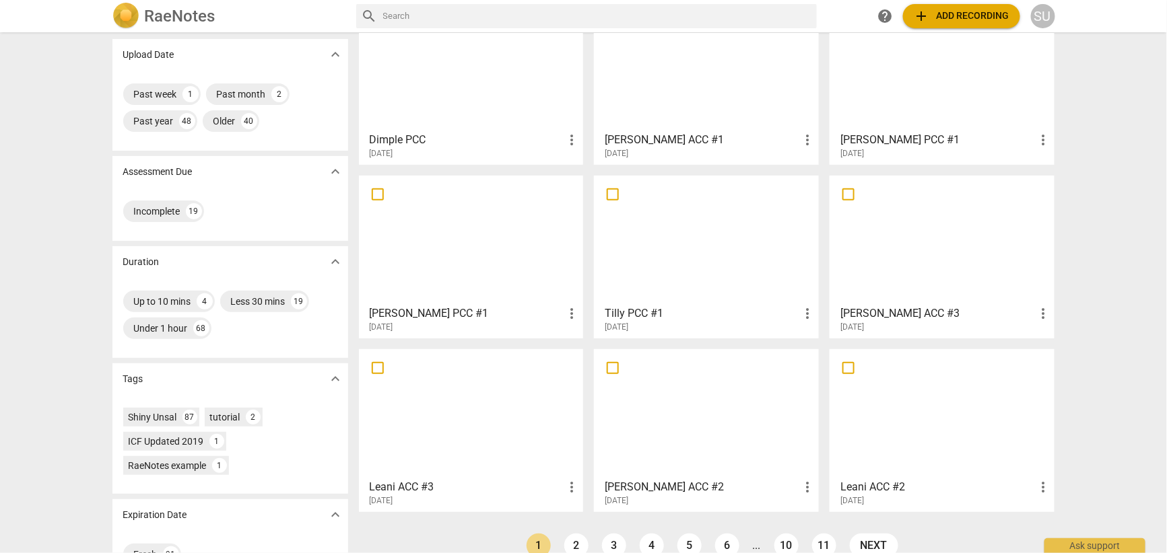
scroll to position [130, 0]
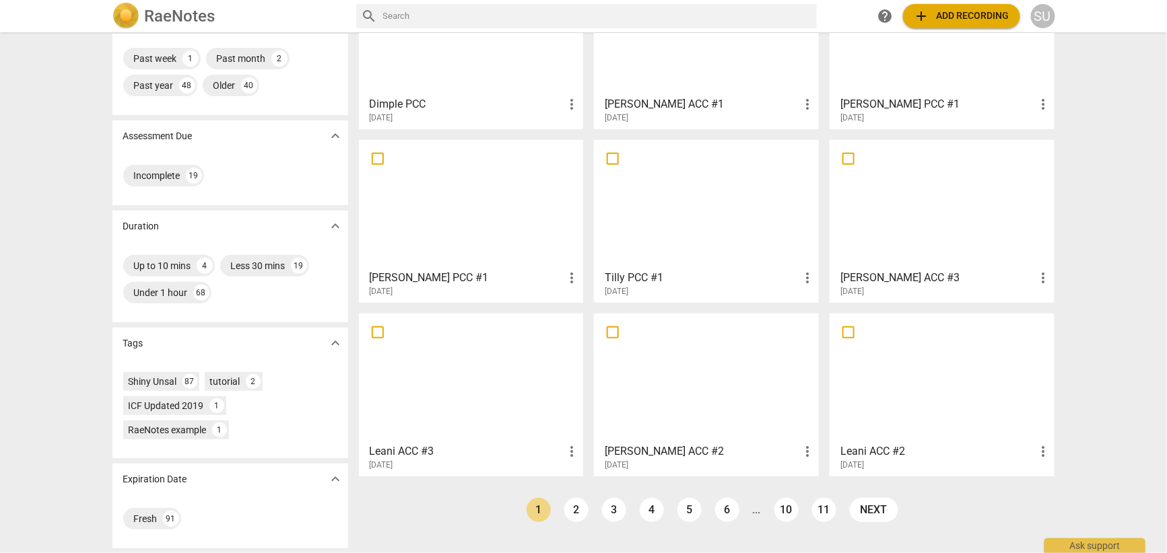
click at [685, 271] on h3 "Tilly PCC #1" at bounding box center [702, 278] width 195 height 16
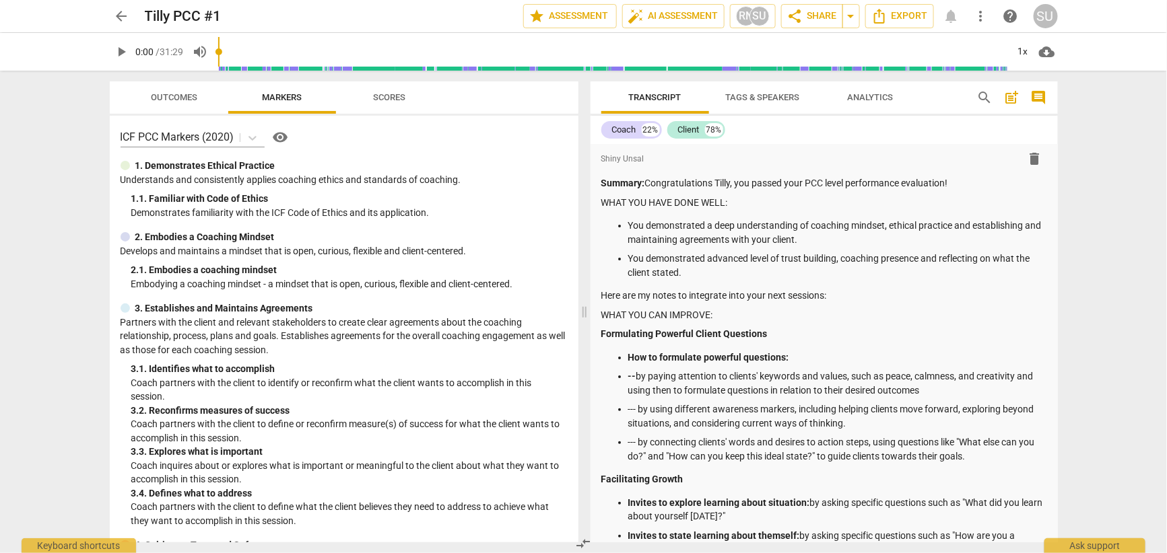
click at [1050, 52] on span "cloud_download" at bounding box center [1047, 52] width 16 height 16
click at [1058, 50] on li "Download audio" at bounding box center [1086, 52] width 100 height 32
click at [918, 1] on div "arrow_back Tilly PCC #1 edit star Assessment auto_fix_high AI Assessment RN SU …" at bounding box center [583, 16] width 1145 height 32
click at [118, 19] on span "arrow_back" at bounding box center [122, 16] width 16 height 16
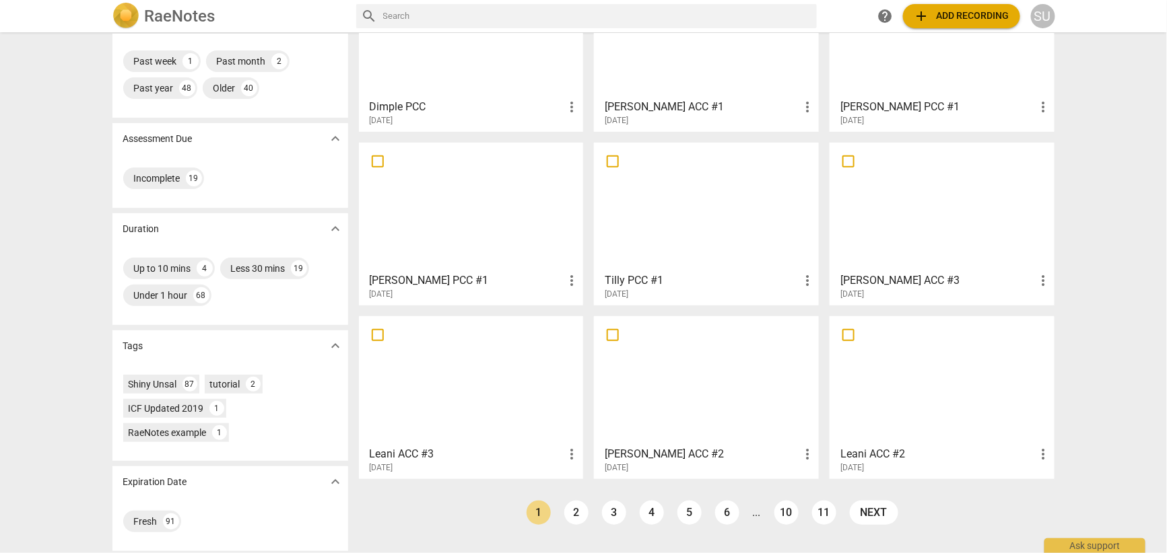
scroll to position [130, 0]
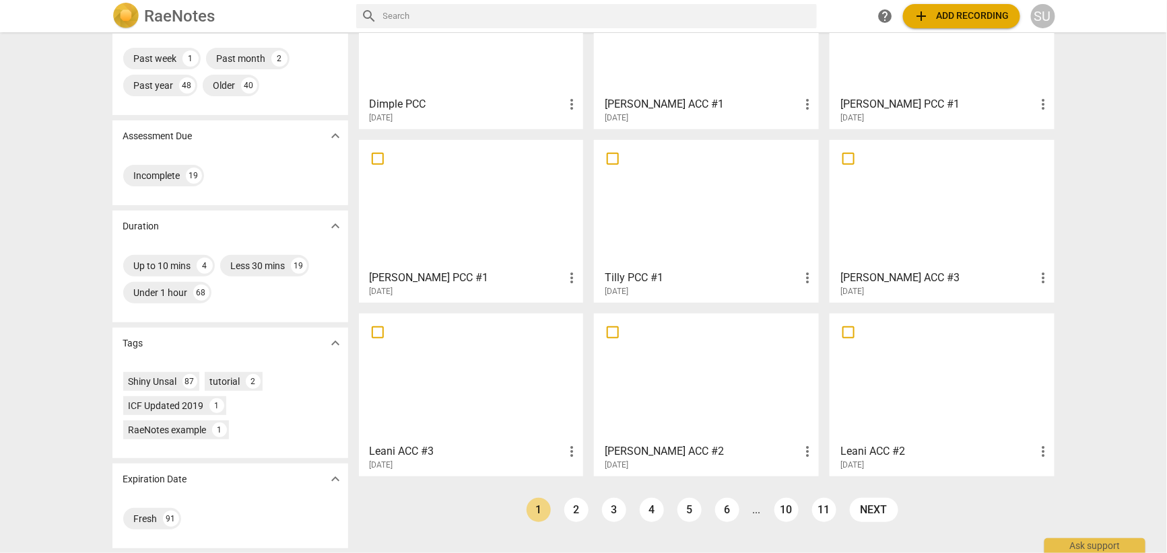
click at [494, 391] on div at bounding box center [471, 377] width 215 height 119
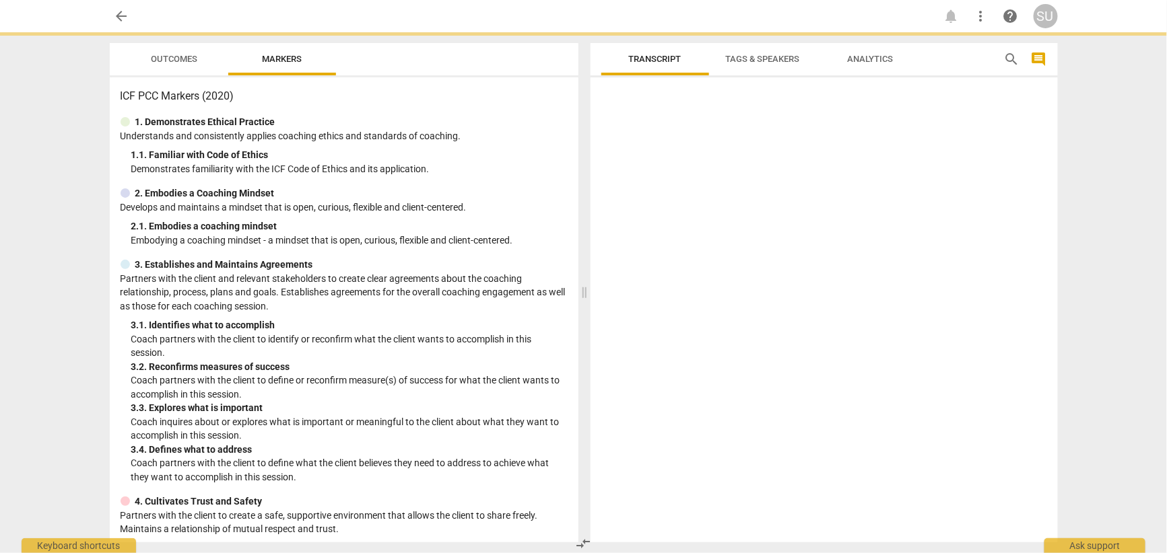
click at [494, 391] on p "Coach partners with the client to define or reconfirm measure(s) of success for…" at bounding box center [349, 388] width 436 height 28
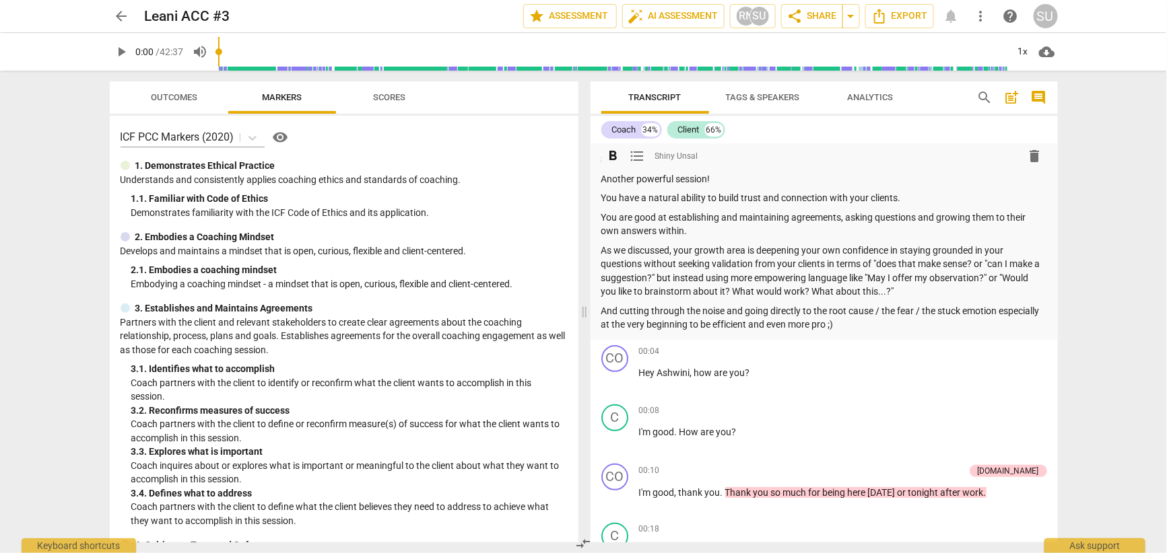
scroll to position [24, 0]
click at [123, 19] on span "arrow_back" at bounding box center [122, 16] width 16 height 16
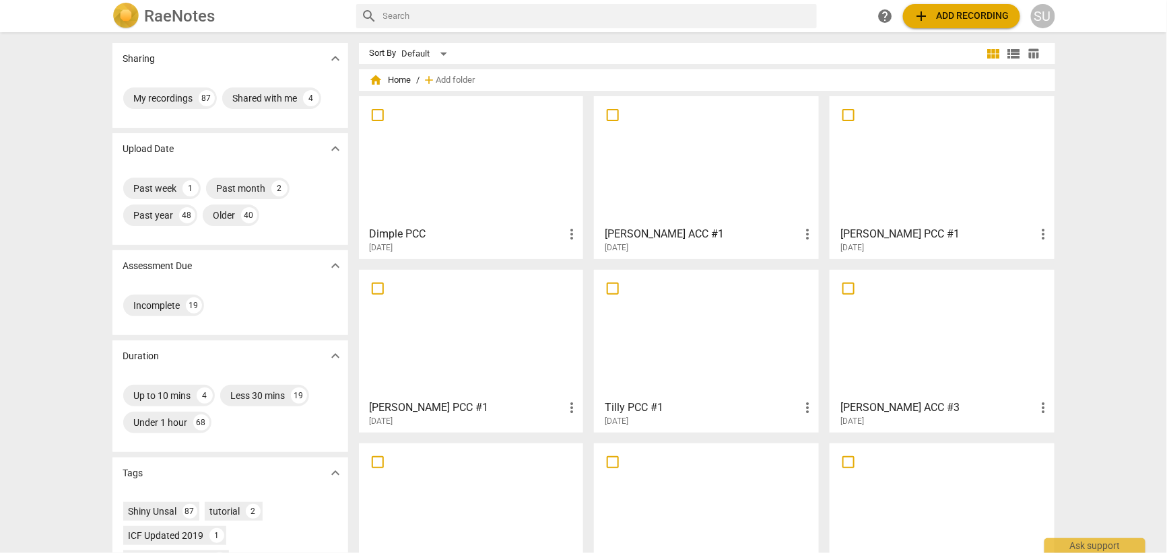
scroll to position [130, 0]
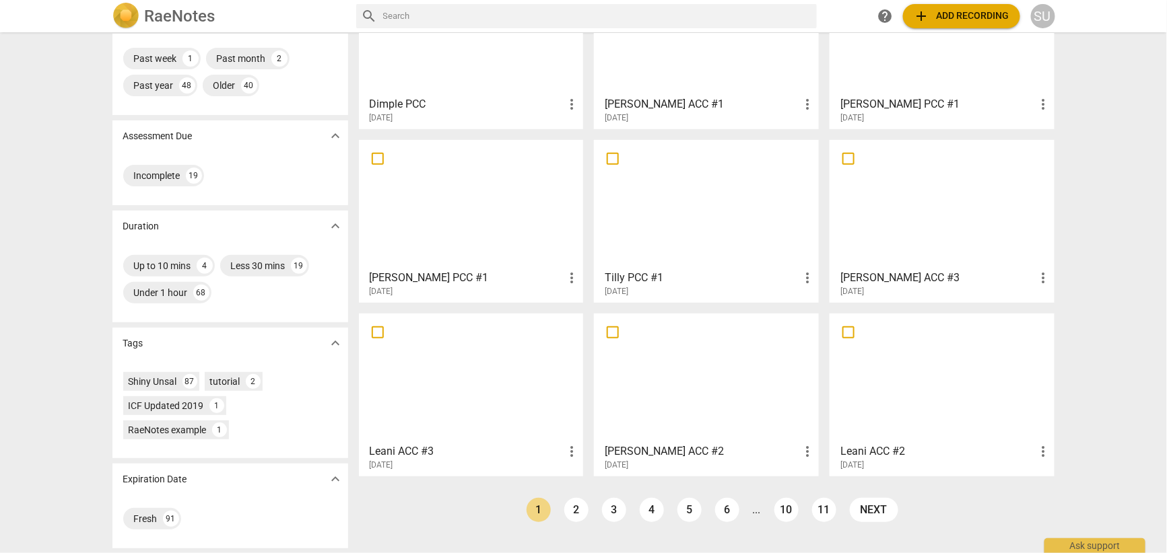
click at [971, 396] on div at bounding box center [941, 377] width 215 height 119
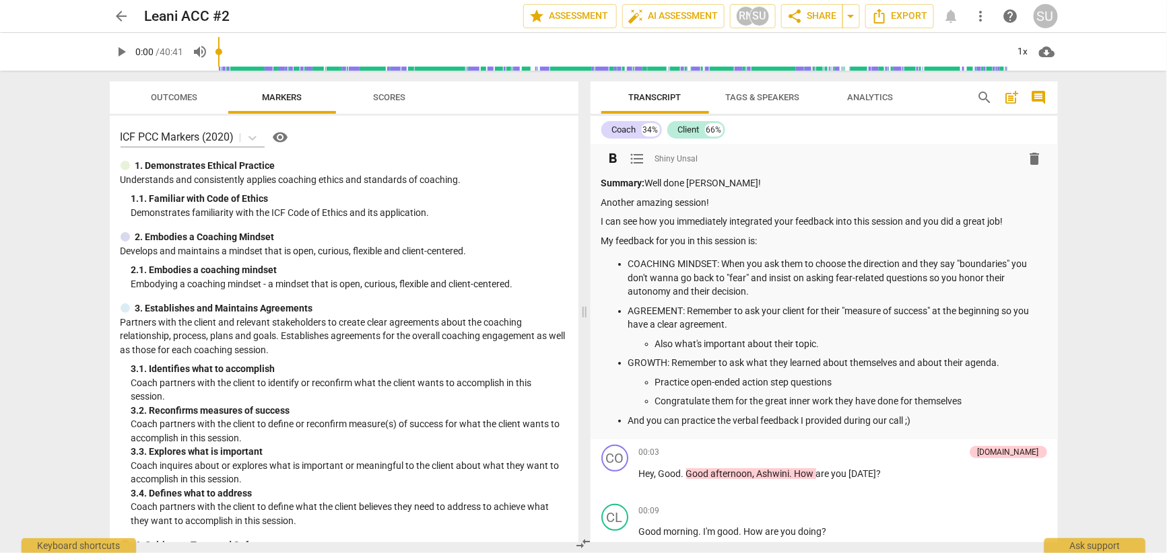
click at [685, 264] on p "COACHING MINDSET: When you ask them to choose the direction and they say "bound…" at bounding box center [837, 278] width 419 height 42
click at [121, 20] on span "arrow_back" at bounding box center [122, 16] width 16 height 16
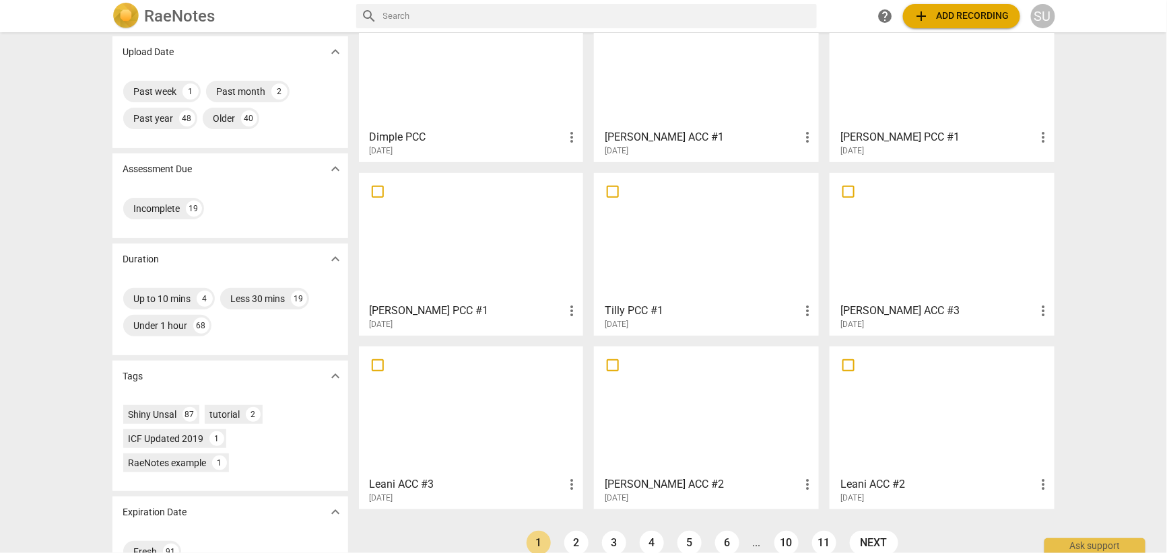
scroll to position [130, 0]
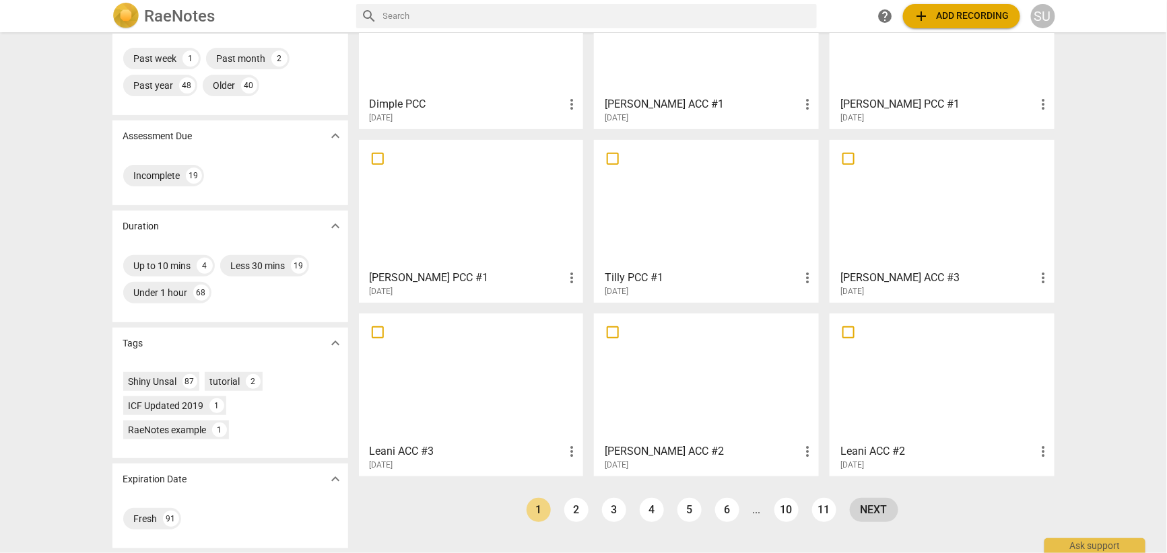
click at [877, 508] on link "next" at bounding box center [874, 510] width 48 height 24
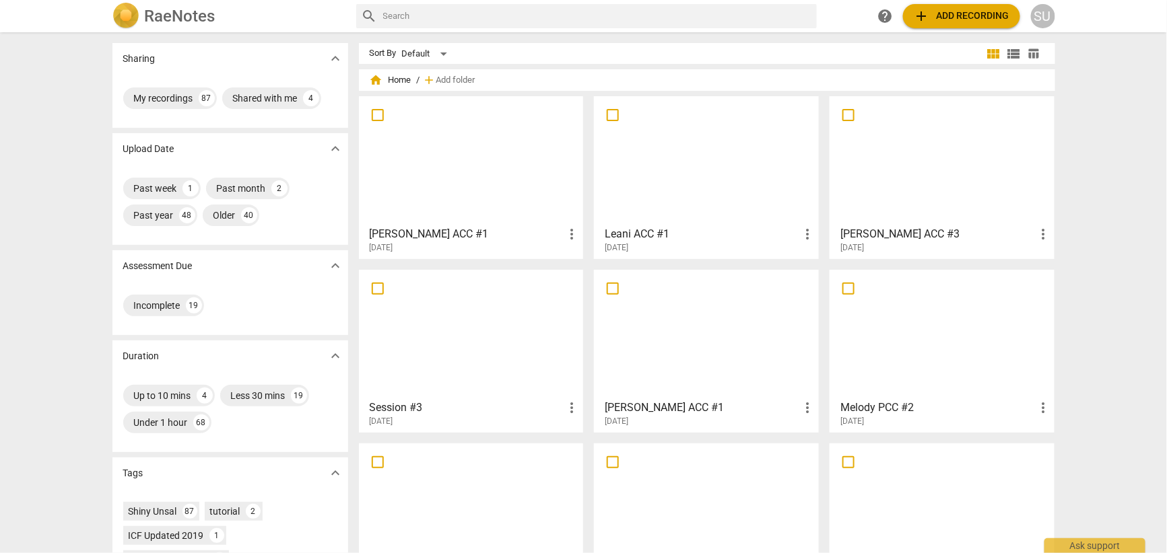
click at [673, 239] on h3 "Leani ACC #1" at bounding box center [702, 234] width 195 height 16
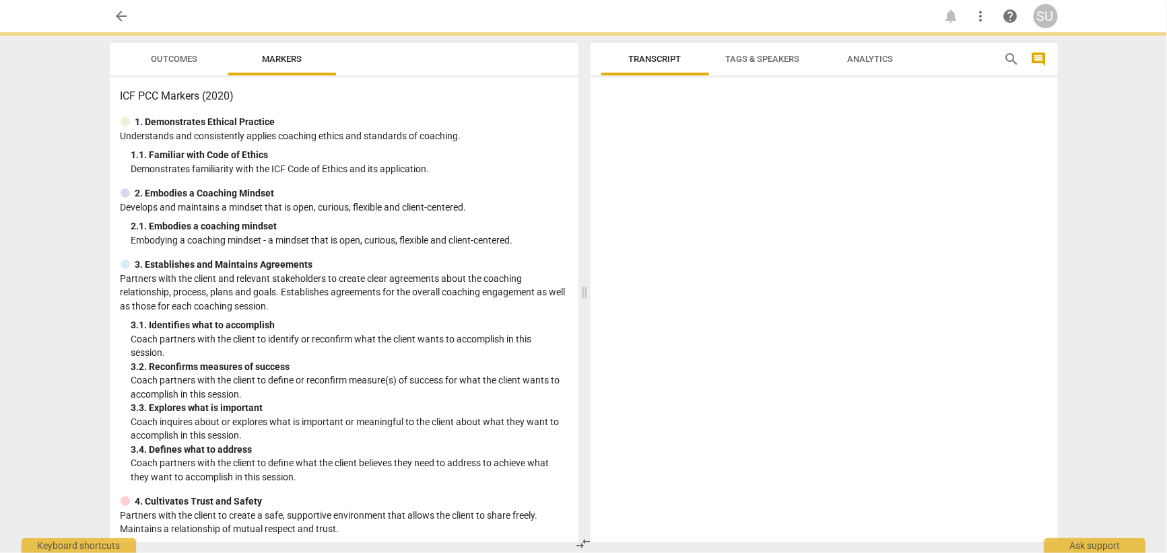
click at [673, 239] on div at bounding box center [823, 313] width 467 height 460
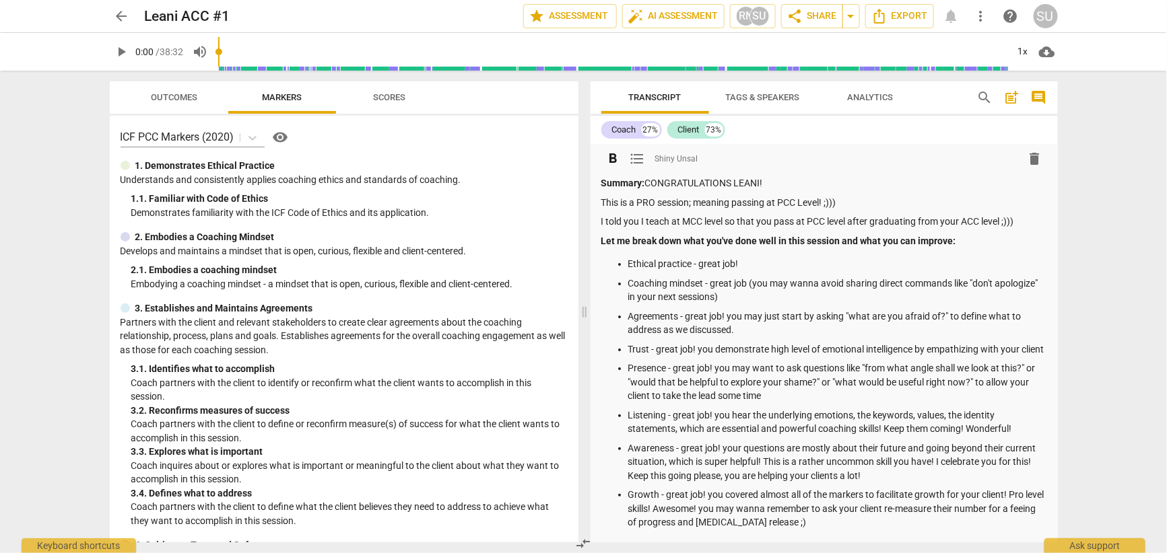
click at [760, 241] on strong "Let me break down what you've done well in this session and what you can improv…" at bounding box center [778, 241] width 355 height 11
click at [121, 15] on span "arrow_back" at bounding box center [122, 16] width 16 height 16
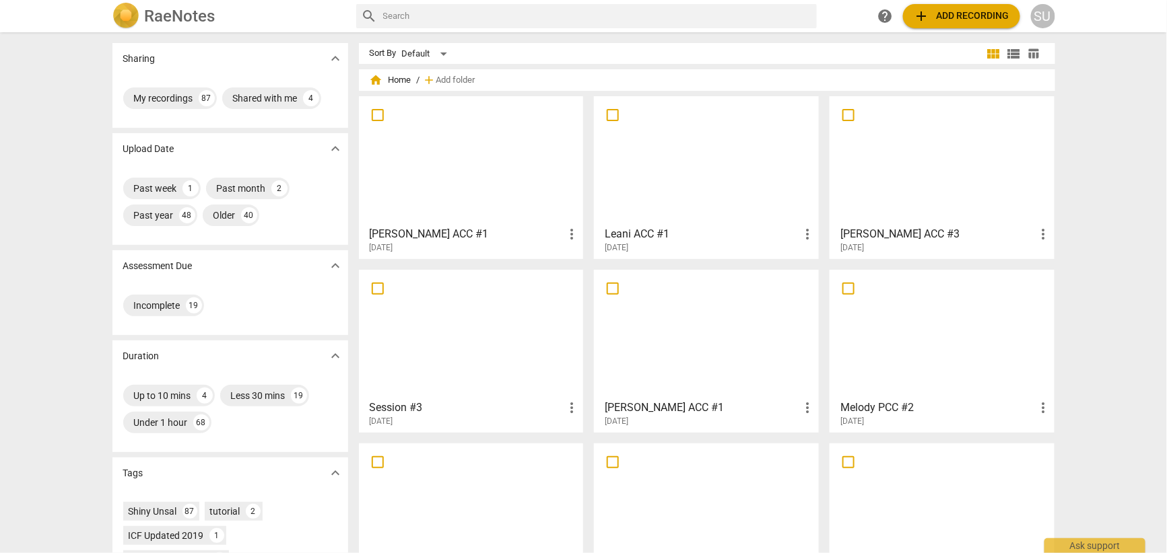
click at [638, 239] on h3 "Leani ACC #1" at bounding box center [702, 234] width 195 height 16
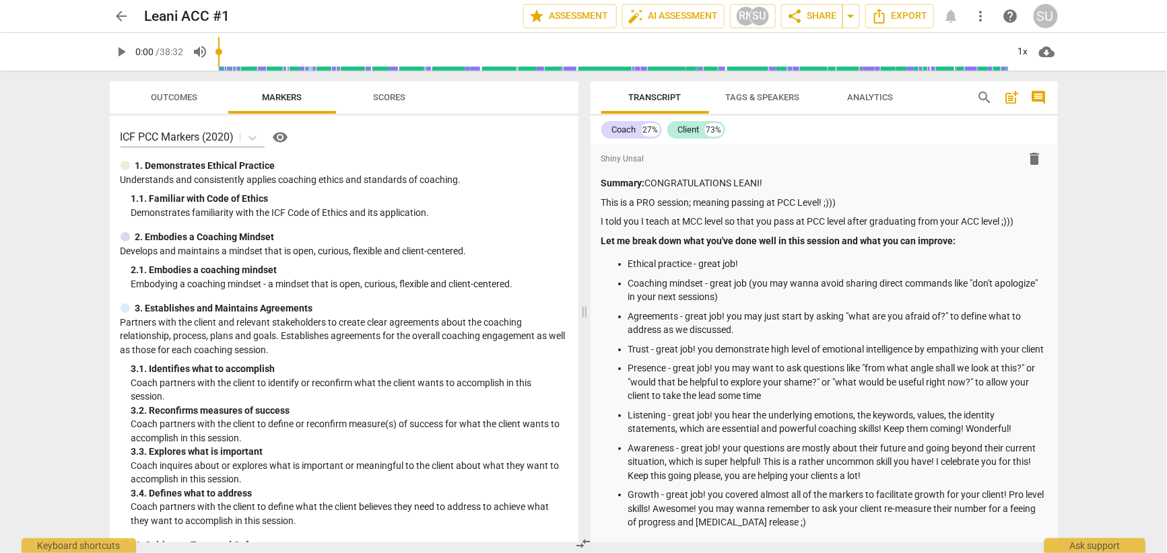
click at [1046, 51] on span "cloud_download" at bounding box center [1047, 52] width 16 height 16
click at [1060, 51] on li "Download audio" at bounding box center [1086, 52] width 100 height 32
click at [930, 6] on button "Export" at bounding box center [899, 16] width 69 height 24
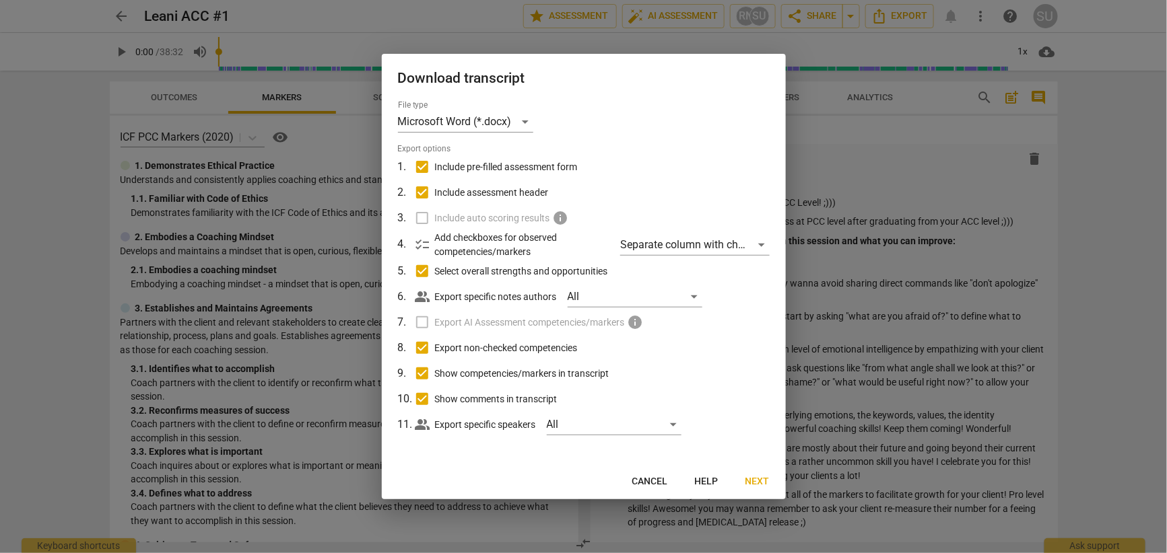
click at [650, 489] on button "Cancel" at bounding box center [649, 482] width 57 height 24
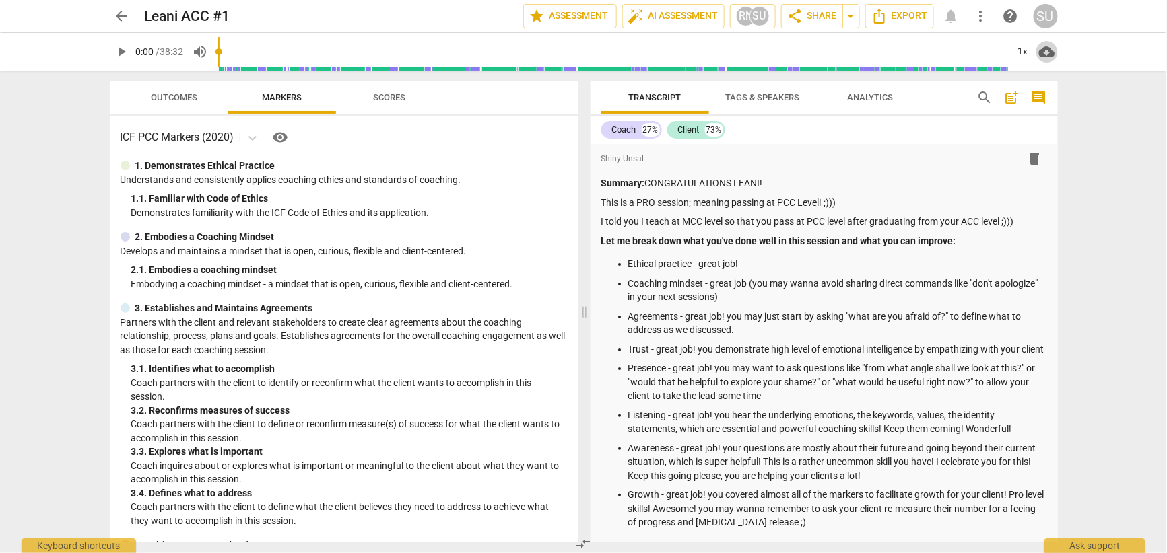
click at [1046, 53] on span "cloud_download" at bounding box center [1047, 52] width 16 height 16
click at [1079, 52] on li "Download audio" at bounding box center [1086, 52] width 100 height 32
click at [121, 18] on span "arrow_back" at bounding box center [122, 16] width 16 height 16
click at [124, 15] on span "arrow_back" at bounding box center [122, 16] width 16 height 16
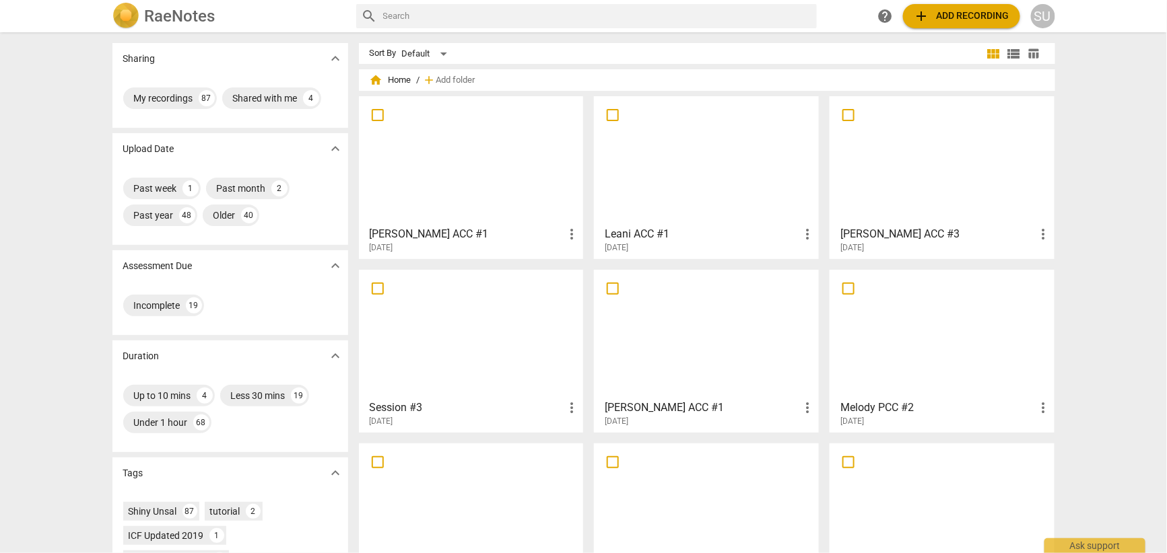
scroll to position [130, 0]
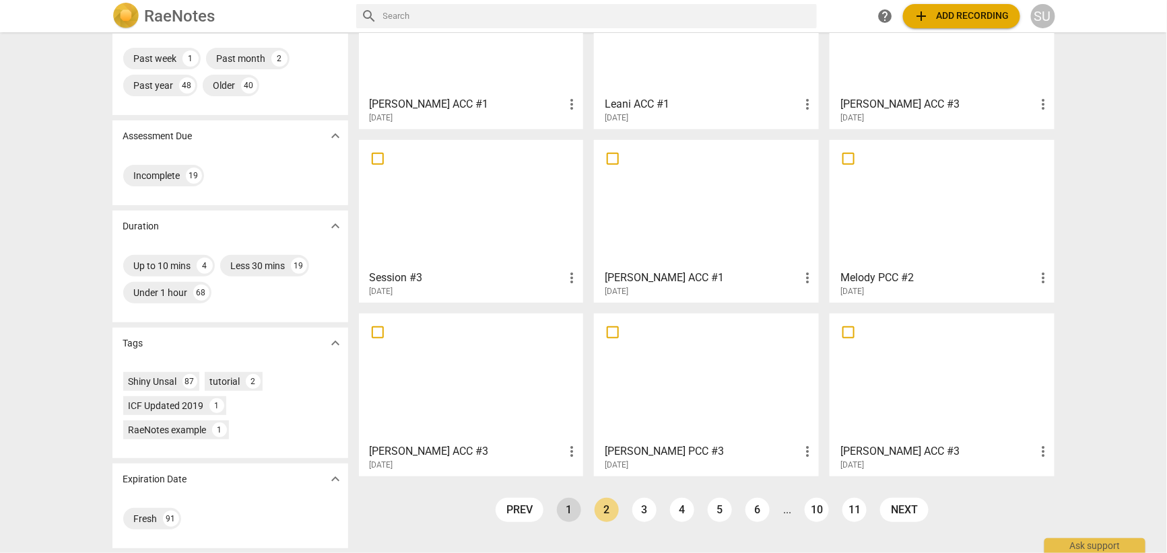
click at [561, 504] on link "1" at bounding box center [569, 510] width 24 height 24
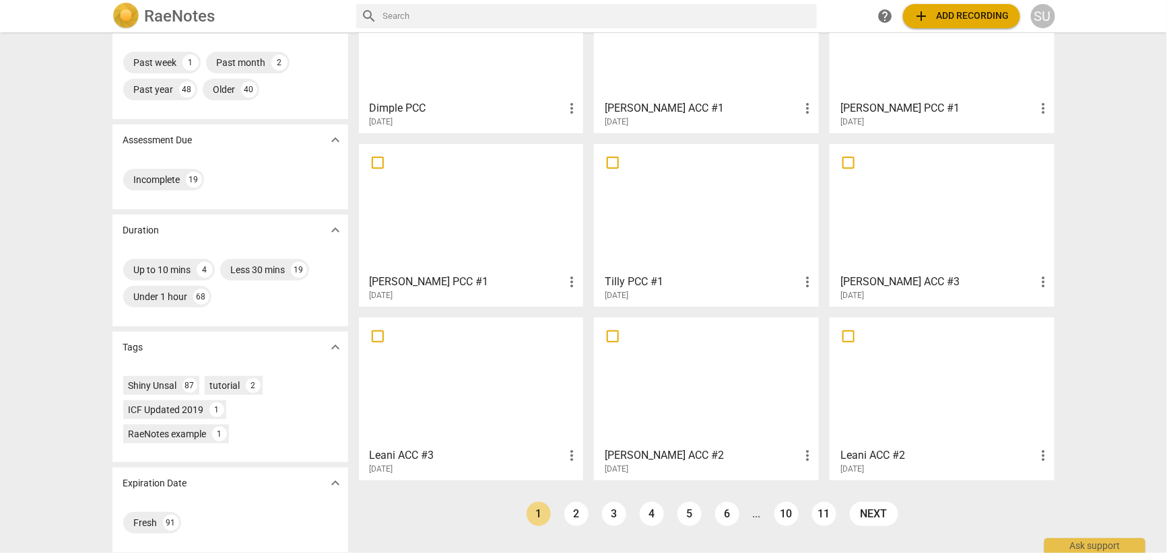
scroll to position [130, 0]
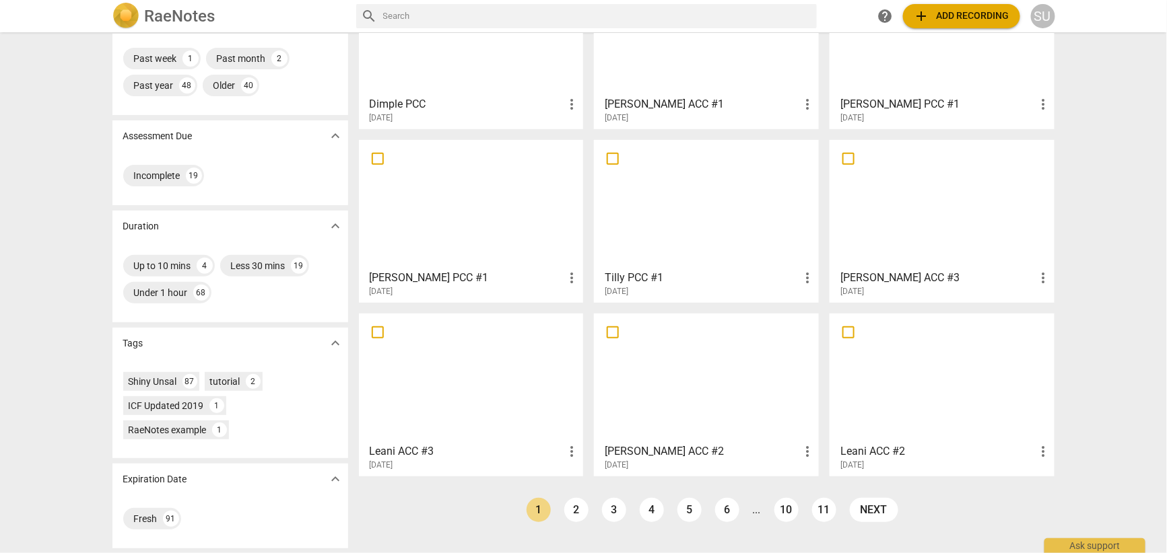
click at [646, 288] on div "[DATE]" at bounding box center [710, 291] width 211 height 11
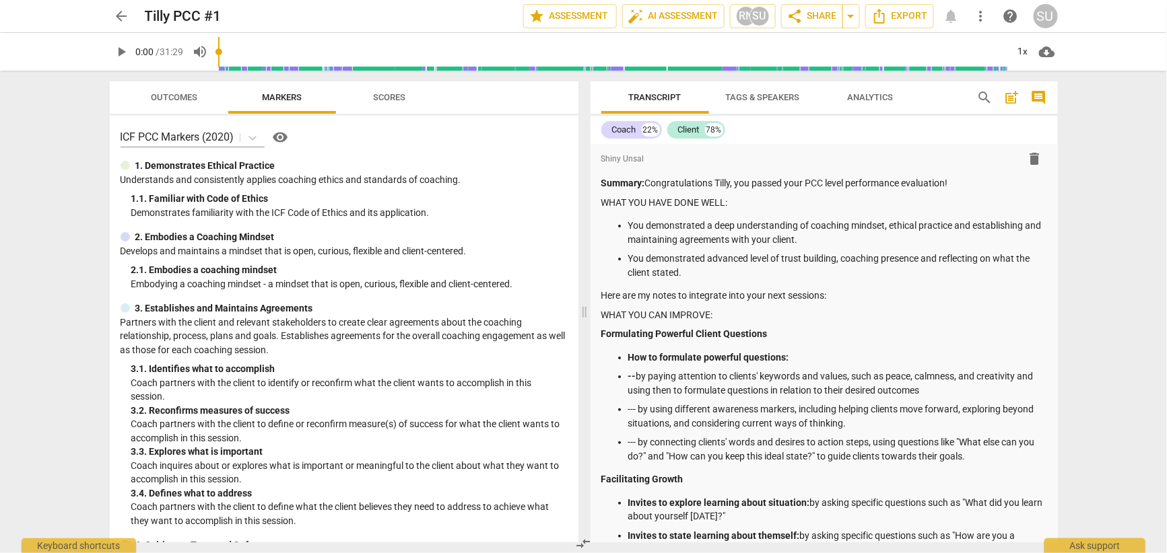
click at [117, 20] on span "arrow_back" at bounding box center [122, 16] width 16 height 16
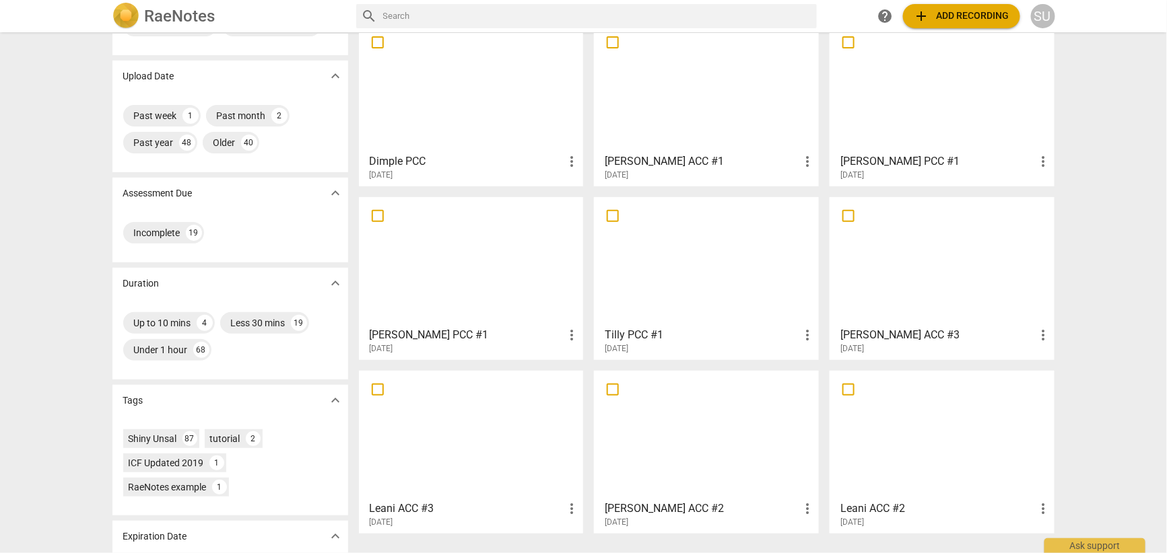
scroll to position [130, 0]
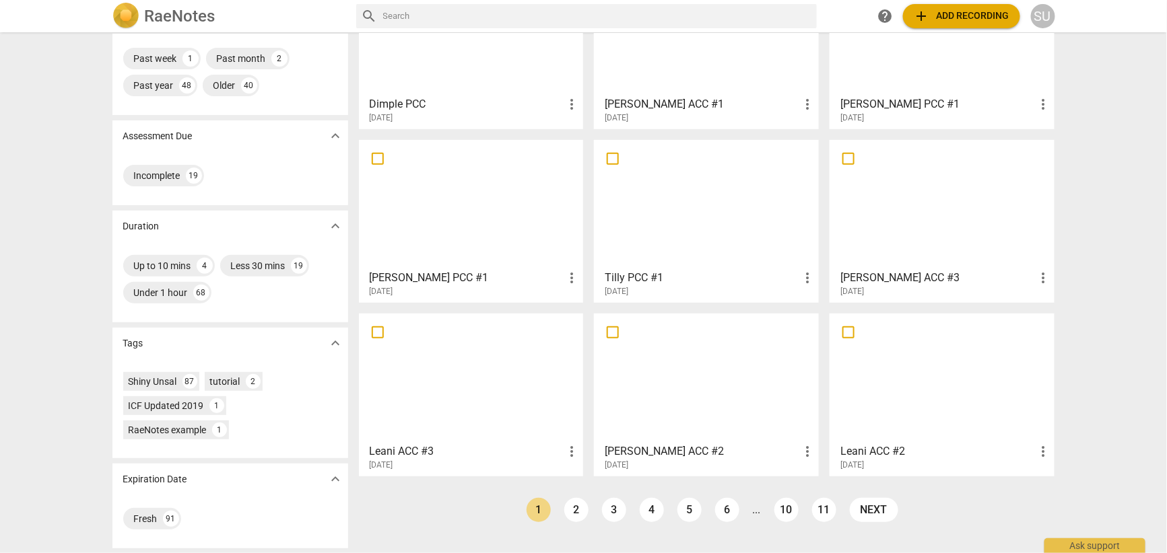
click at [408, 451] on h3 "Leani ACC #3" at bounding box center [467, 452] width 195 height 16
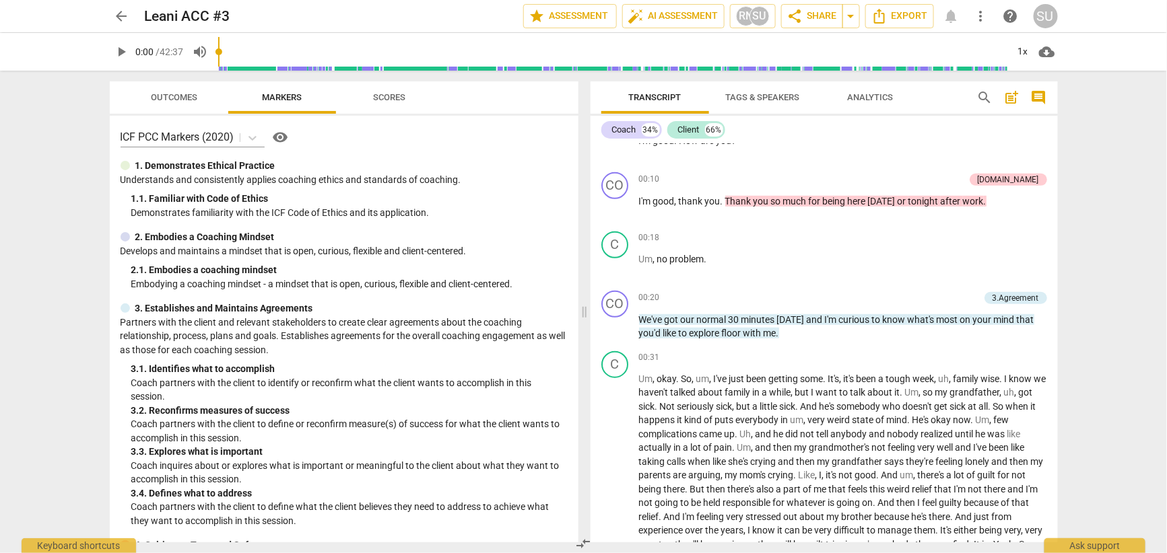
scroll to position [318, 0]
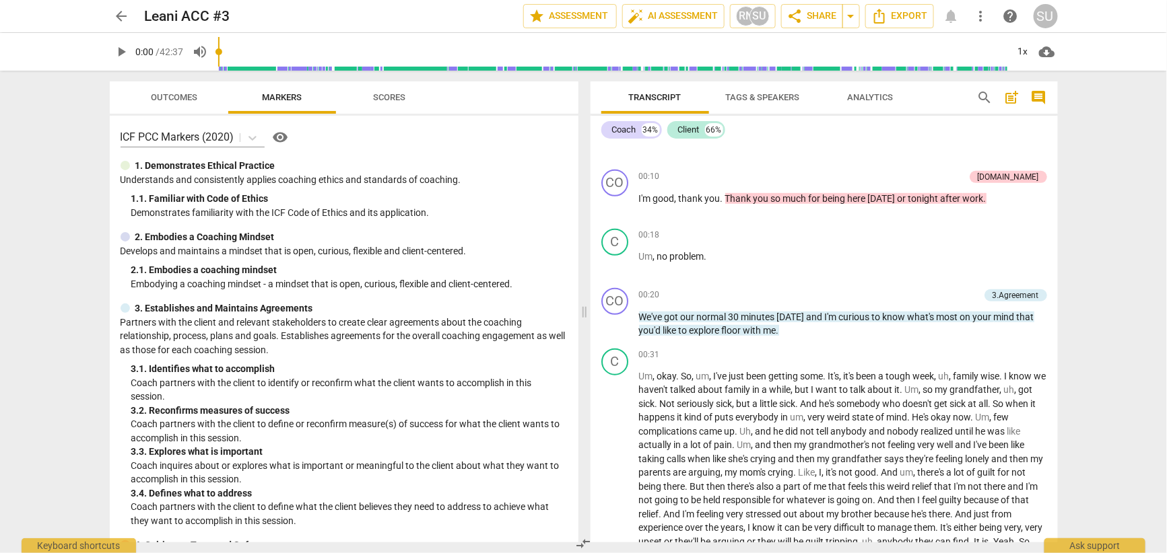
click at [121, 17] on span "arrow_back" at bounding box center [122, 16] width 16 height 16
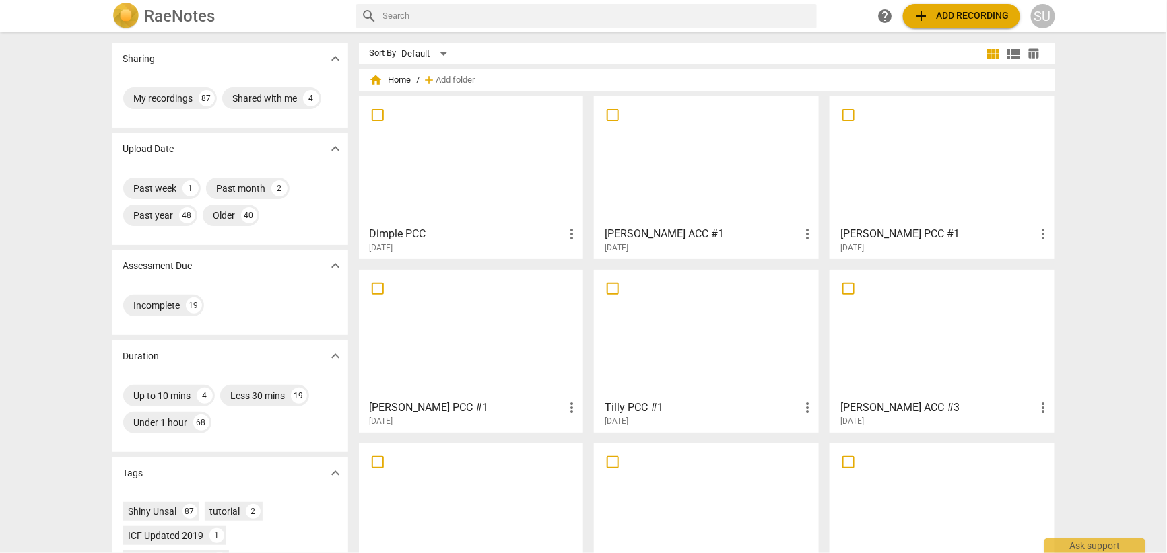
scroll to position [130, 0]
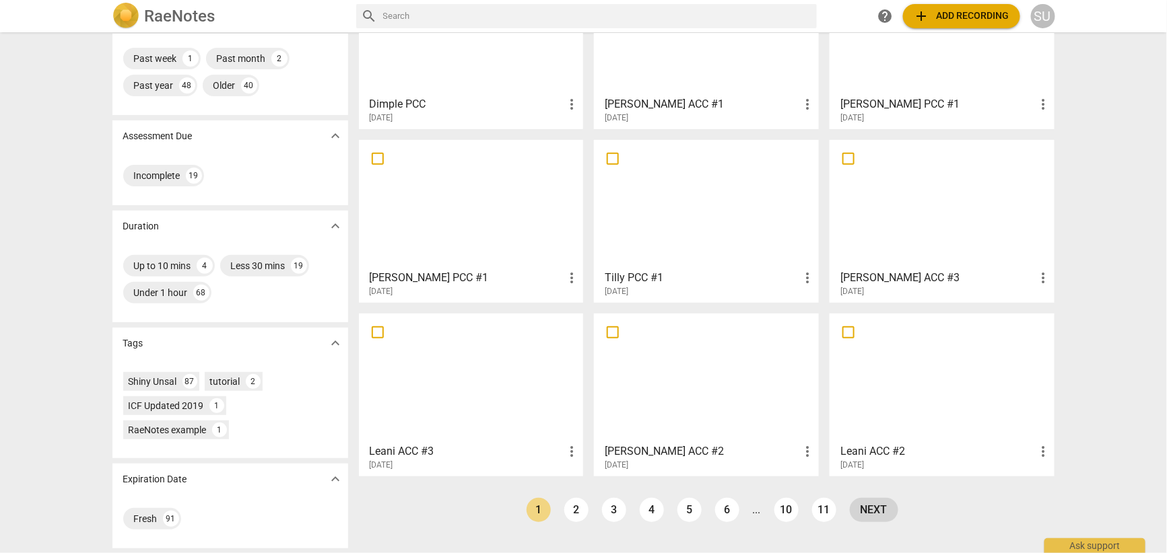
click at [871, 515] on link "next" at bounding box center [874, 510] width 48 height 24
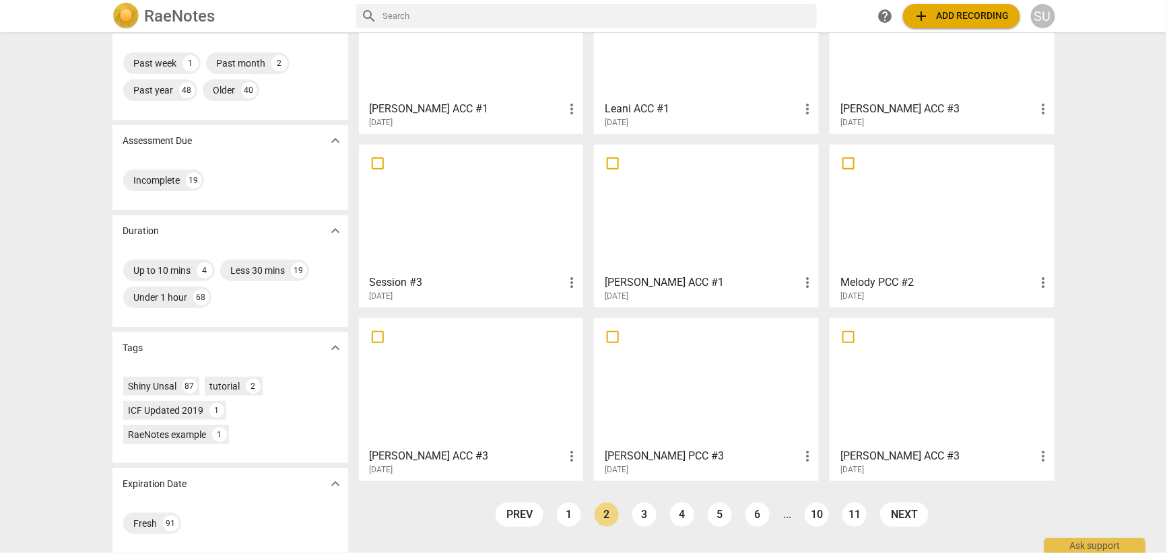
scroll to position [130, 0]
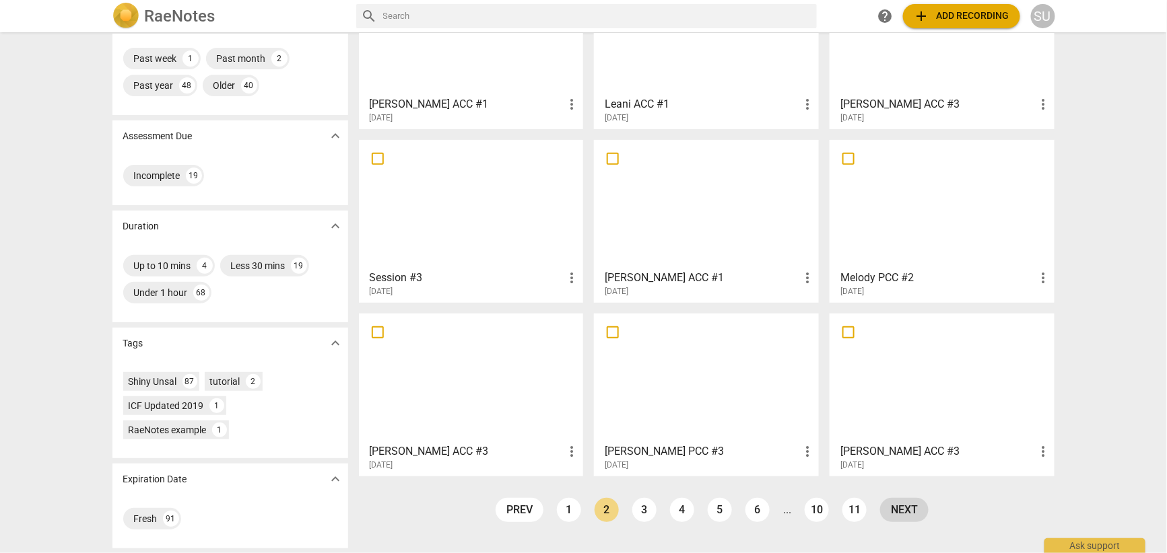
click at [909, 514] on link "next" at bounding box center [904, 510] width 48 height 24
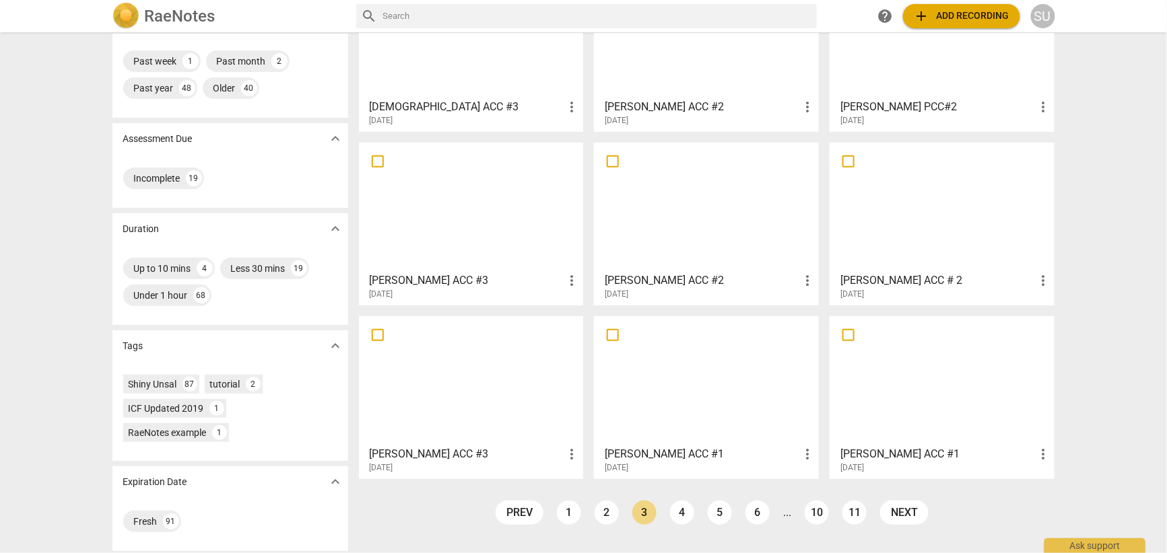
scroll to position [130, 0]
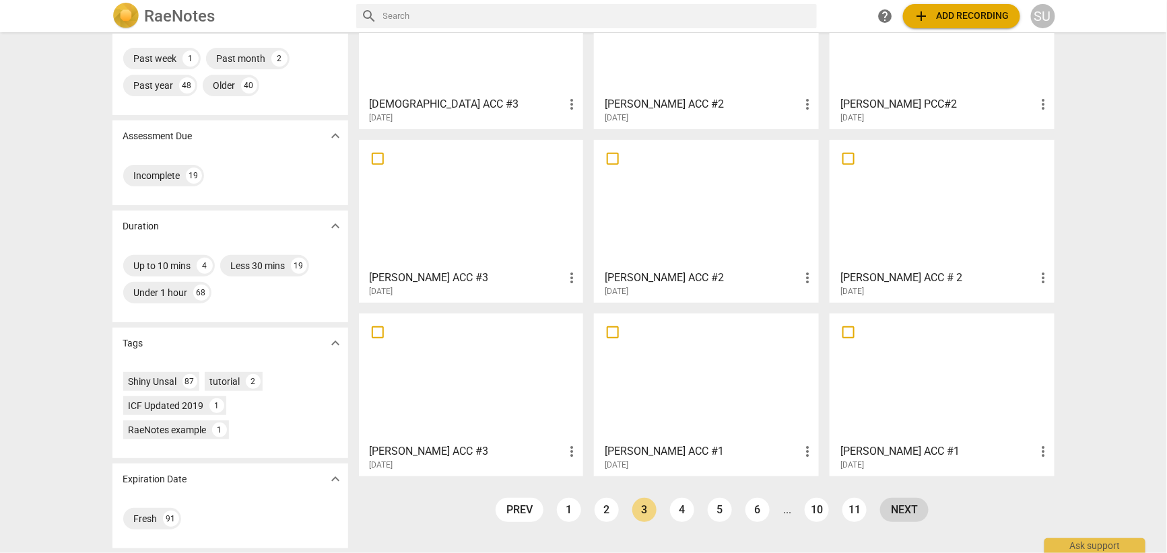
click at [901, 512] on link "next" at bounding box center [904, 510] width 48 height 24
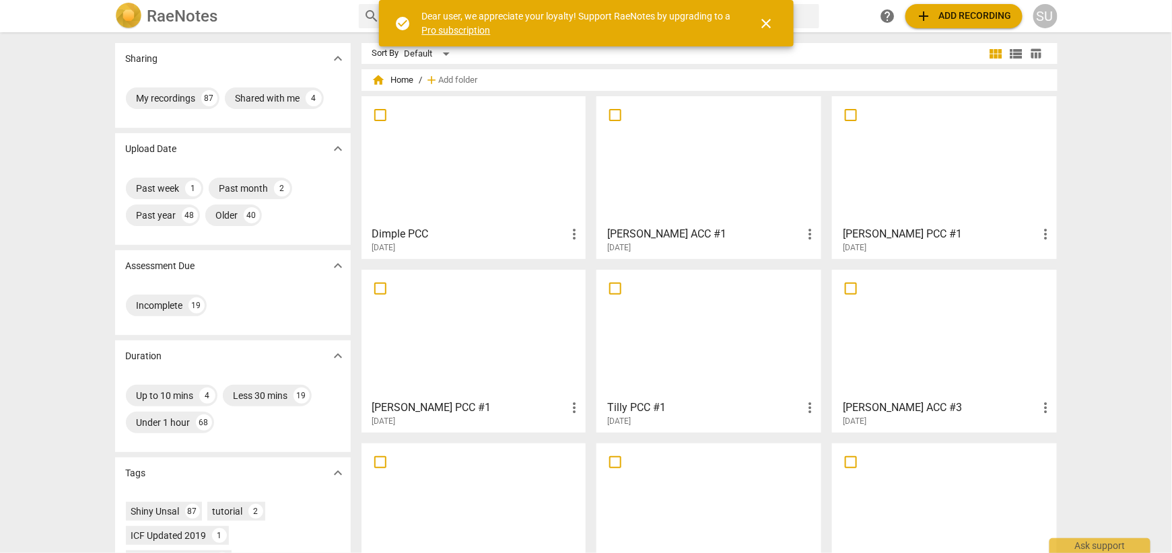
click at [487, 219] on div "Dimple PCC more_vert [DATE]" at bounding box center [473, 177] width 215 height 152
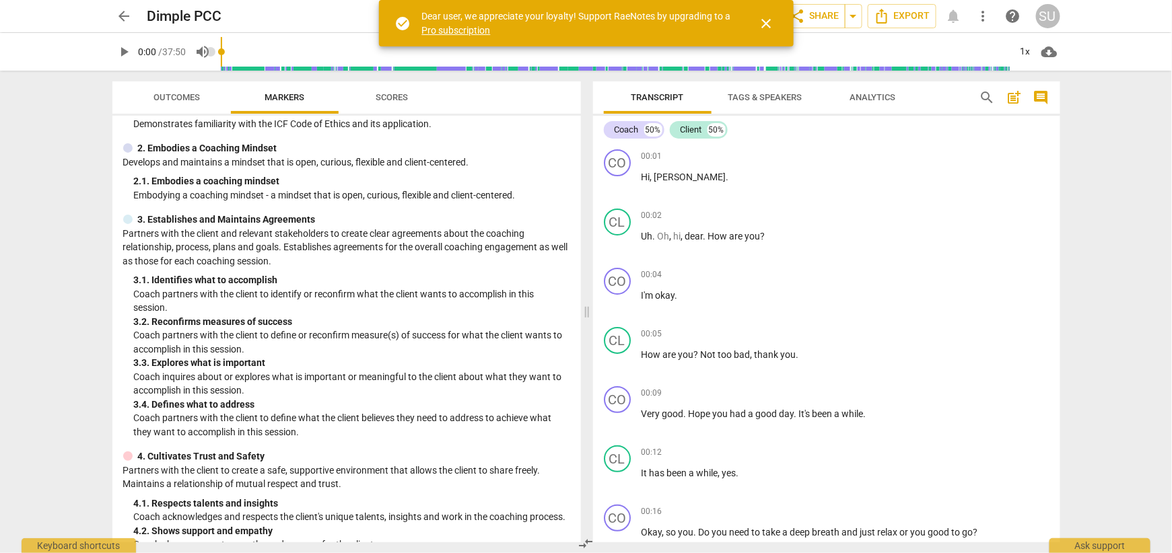
scroll to position [99, 0]
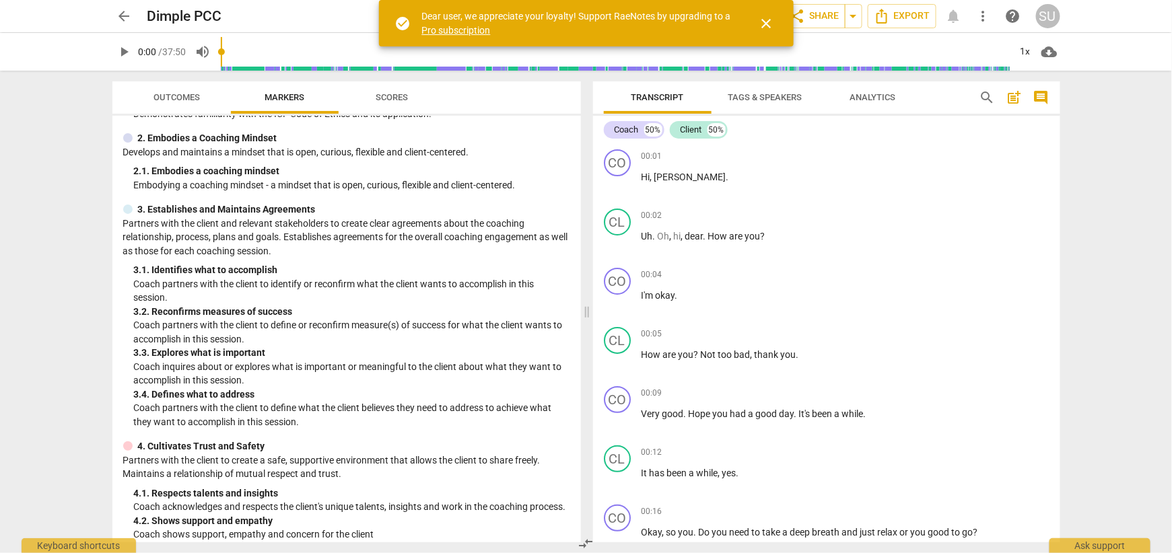
click at [764, 19] on span "close" at bounding box center [767, 23] width 16 height 16
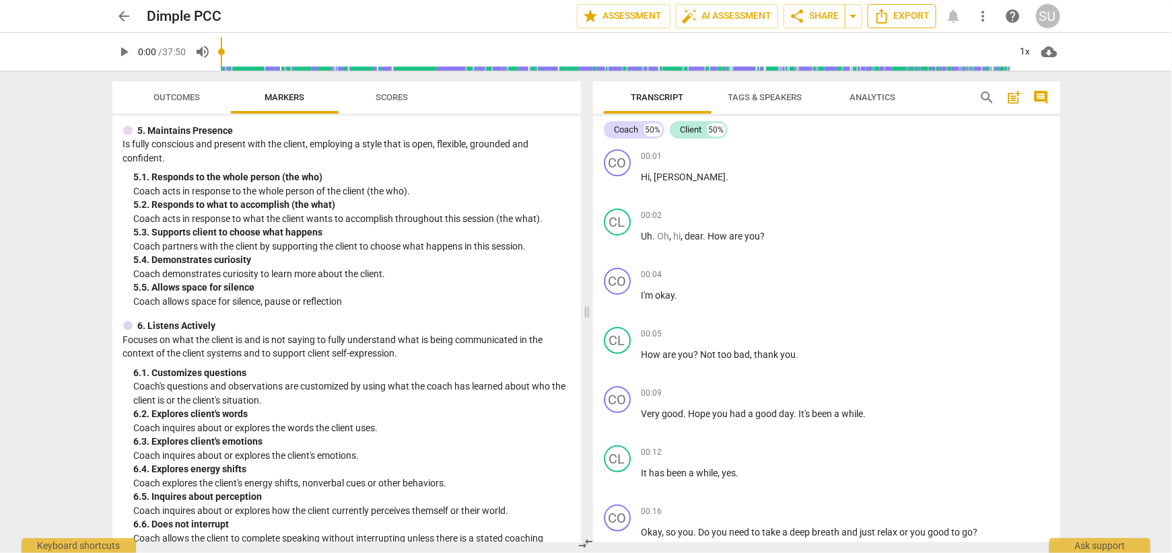
scroll to position [614, 0]
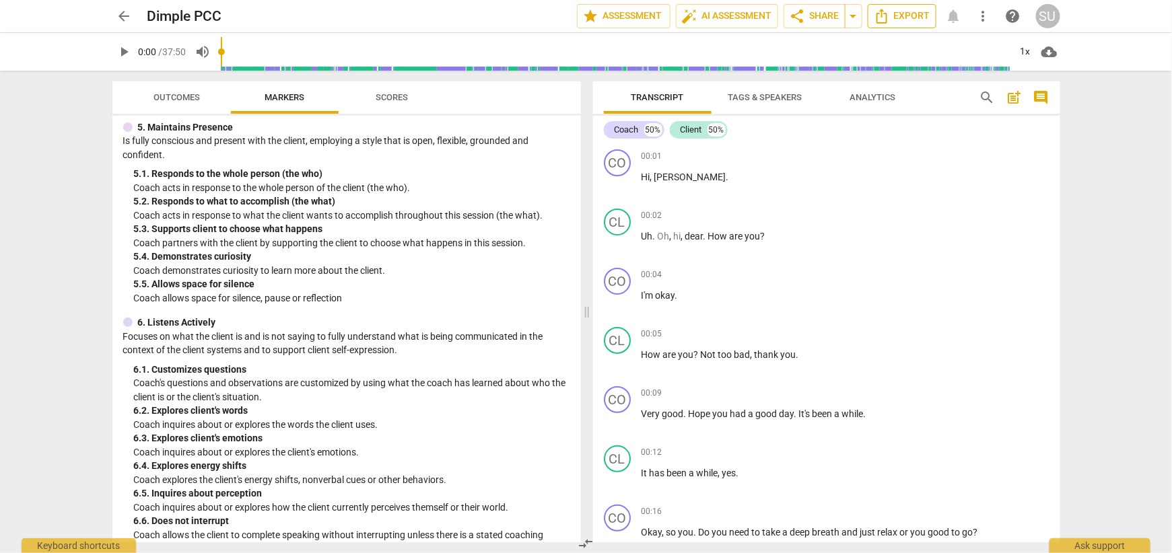
click at [910, 22] on span "Export" at bounding box center [902, 16] width 57 height 16
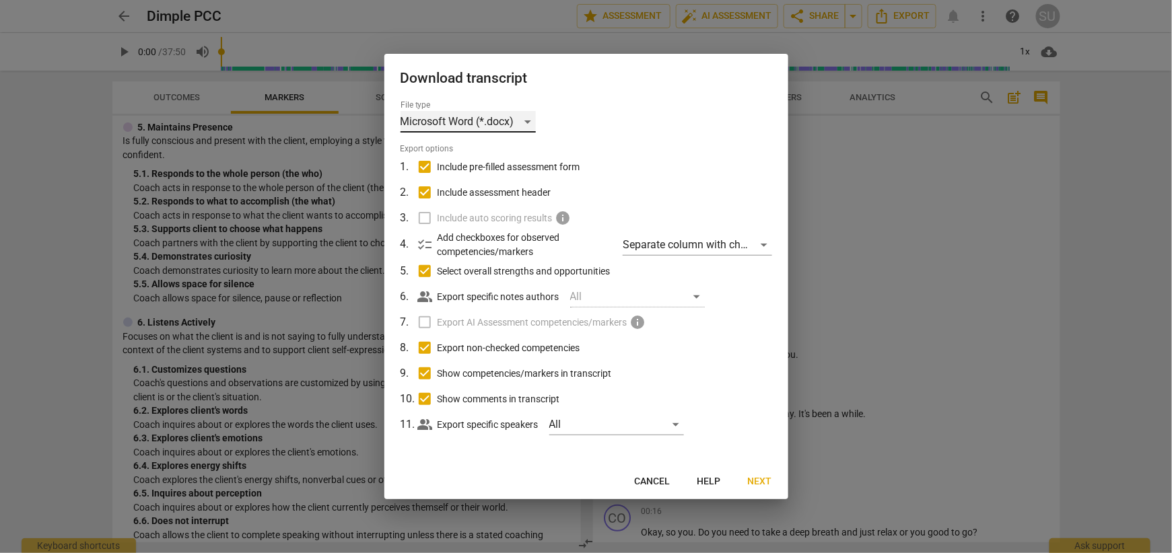
click at [526, 124] on div "Microsoft Word (*.docx)" at bounding box center [468, 122] width 135 height 22
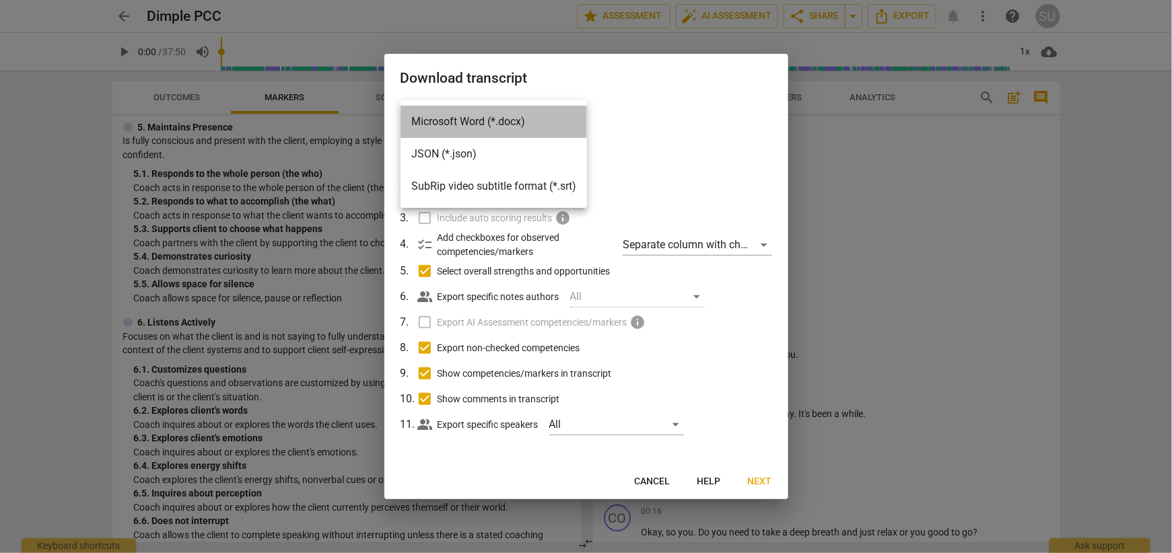
click at [526, 120] on li "Microsoft Word (*.docx)" at bounding box center [494, 122] width 187 height 32
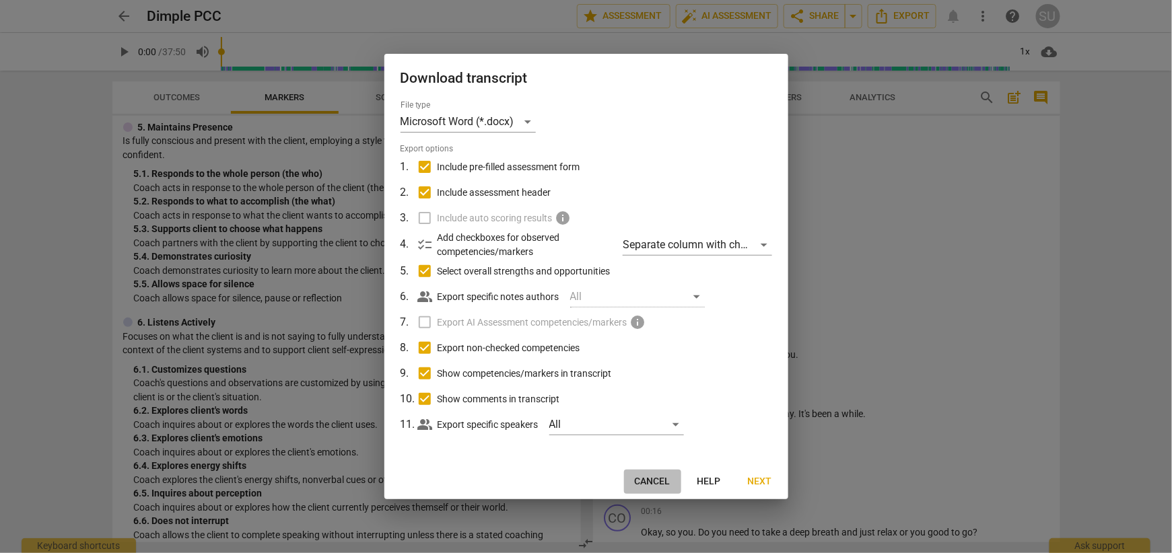
click at [653, 476] on button "Cancel" at bounding box center [652, 482] width 57 height 24
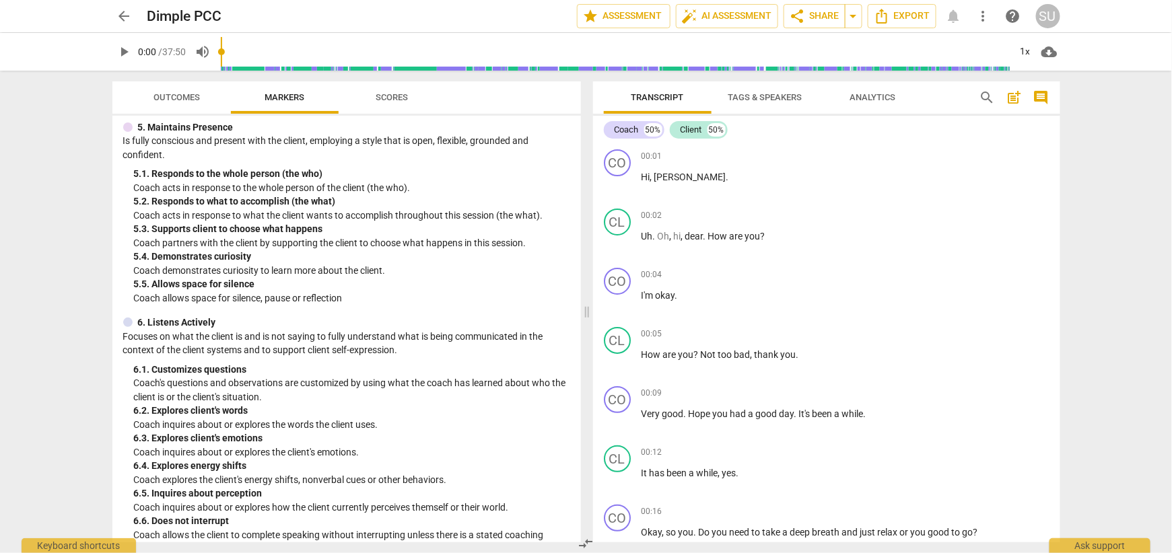
click at [189, 111] on button "Outcomes" at bounding box center [177, 97] width 108 height 32
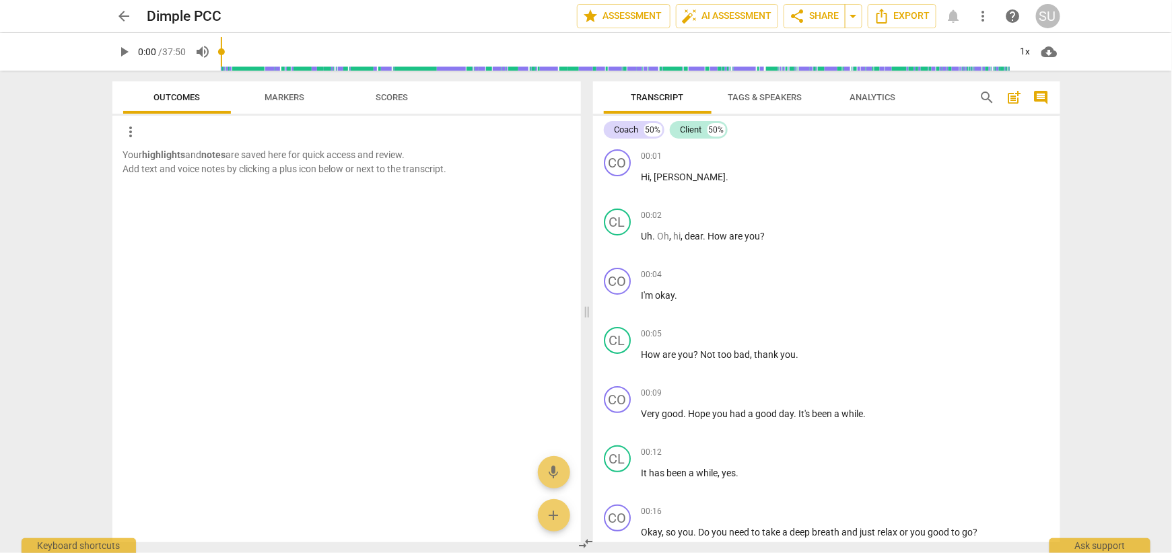
click at [279, 99] on span "Markers" at bounding box center [285, 97] width 40 height 10
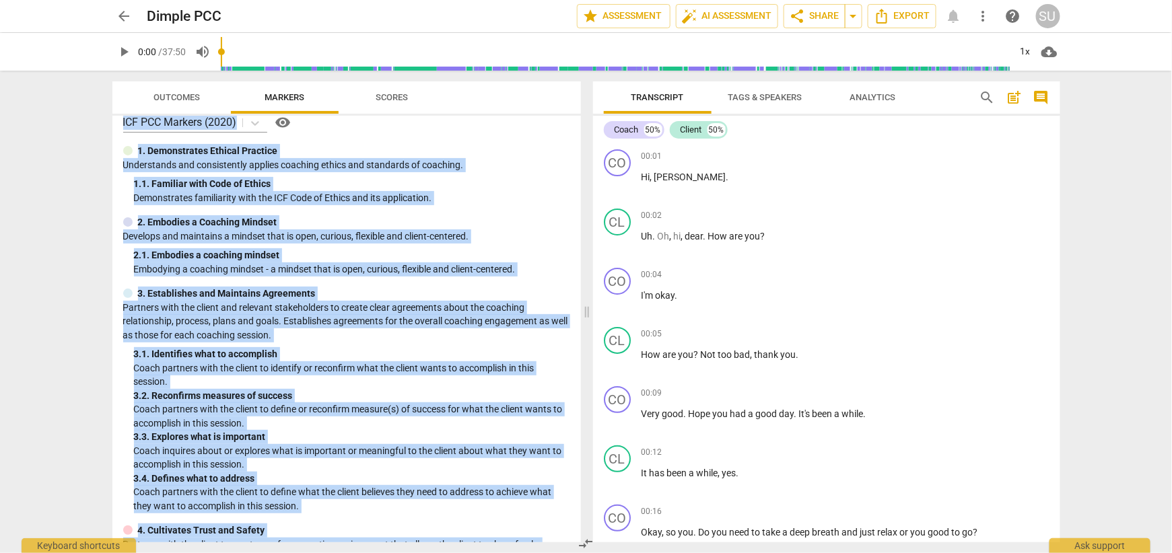
scroll to position [0, 0]
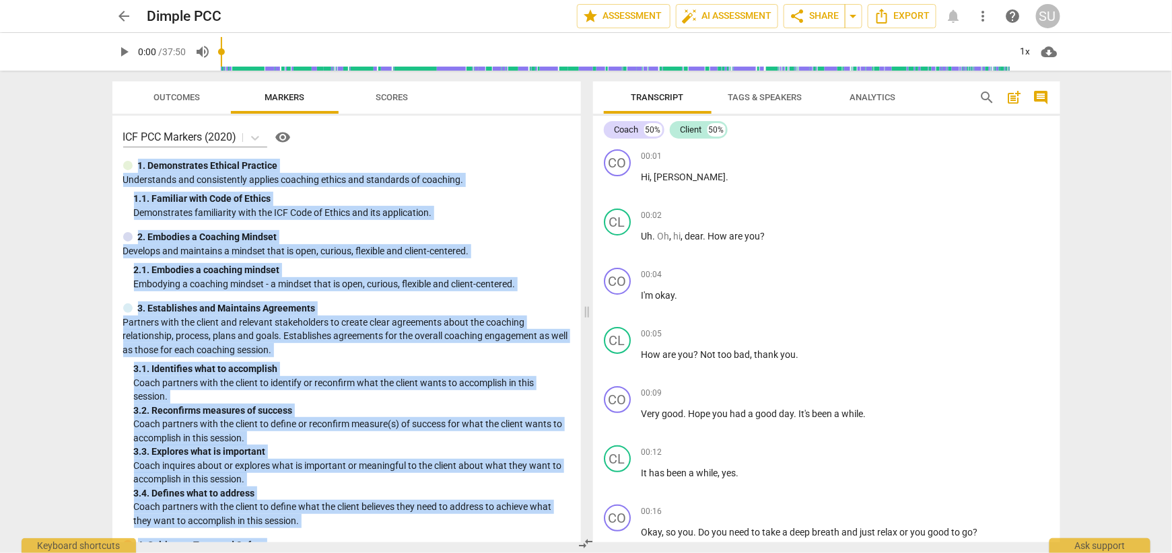
drag, startPoint x: 454, startPoint y: 522, endPoint x: 117, endPoint y: 160, distance: 495.0
click at [117, 160] on div "ICF PCC Markers (2020) visibility 1. Demonstrates Ethical Practice Understands …" at bounding box center [346, 329] width 469 height 427
copy div "1. Demonstrates Ethical Practice Understands and consistently applies coaching …"
